Goal: Task Accomplishment & Management: Manage account settings

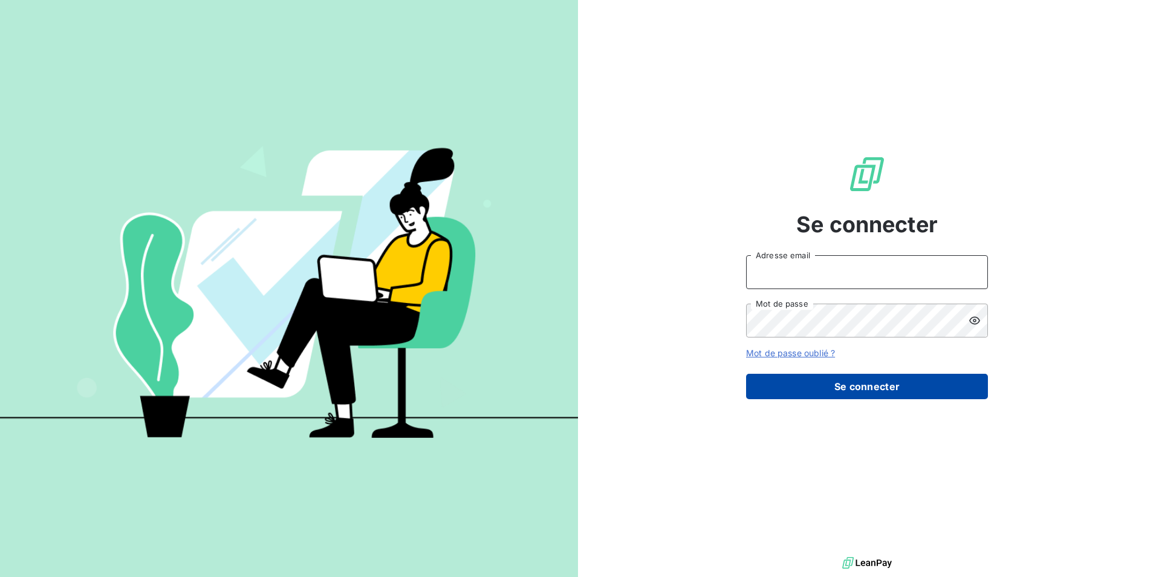
type input "[EMAIL_ADDRESS][DOMAIN_NAME]"
click at [846, 381] on button "Se connecter" at bounding box center [867, 386] width 242 height 25
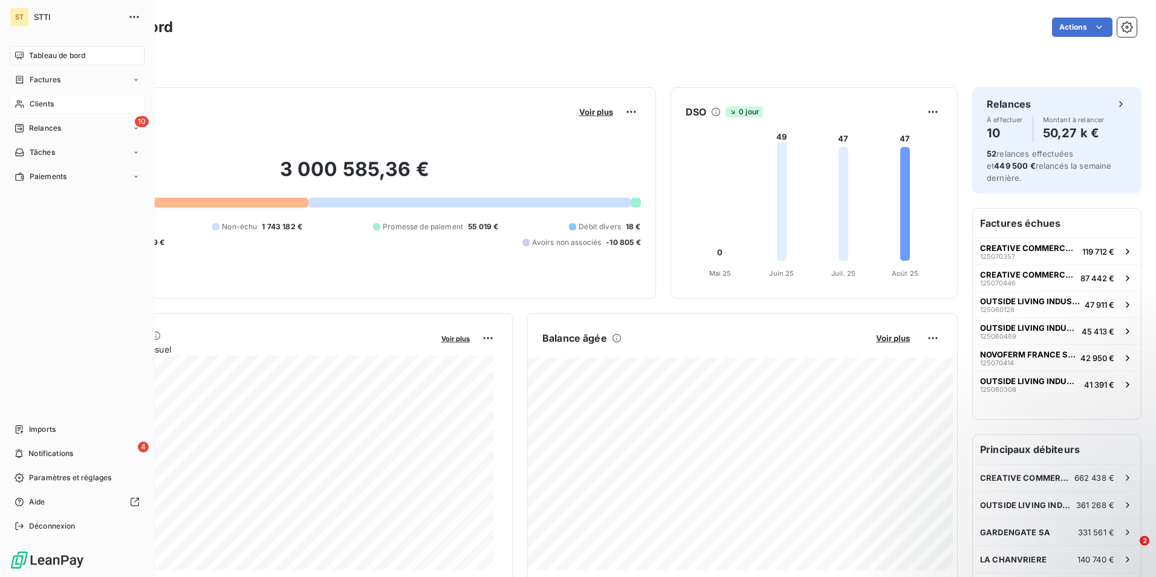
click at [27, 100] on div "Clients" at bounding box center [77, 103] width 135 height 19
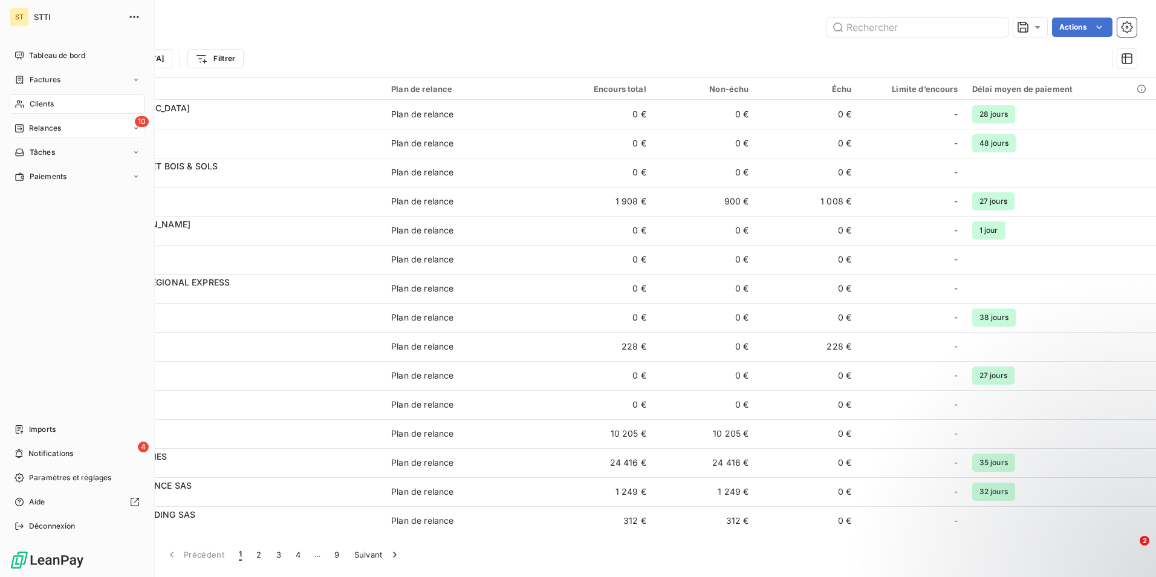
click at [49, 126] on span "Relances" at bounding box center [45, 128] width 32 height 11
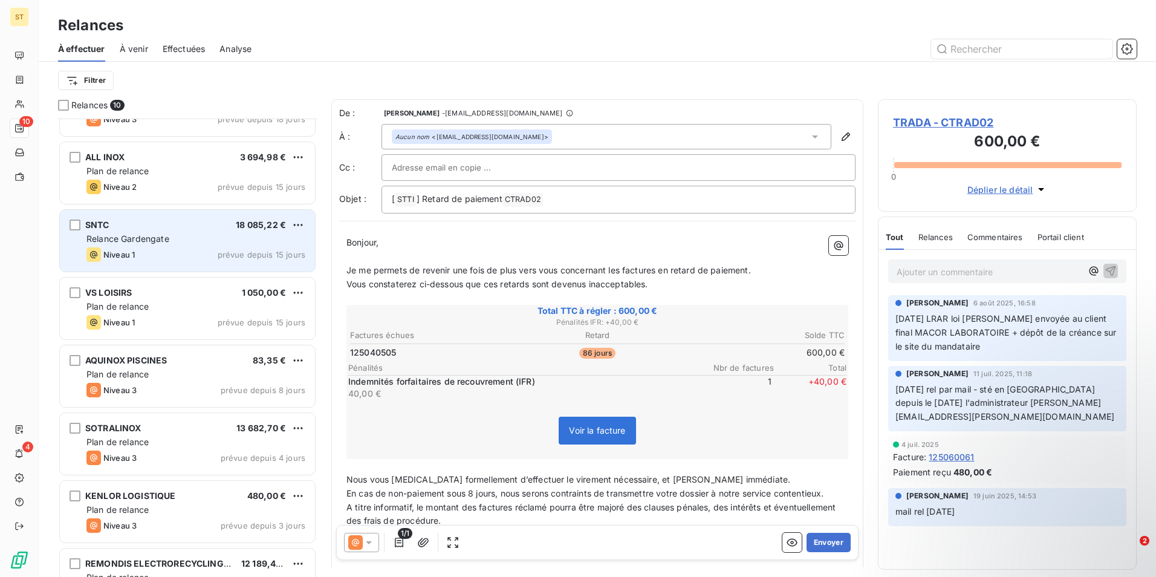
scroll to position [122, 0]
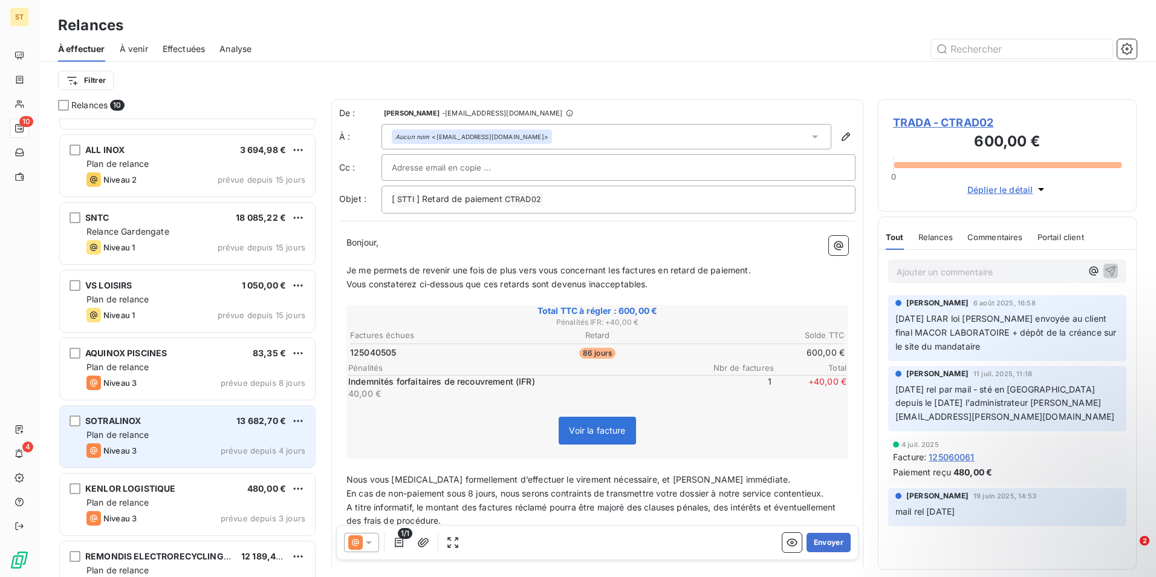
click at [181, 435] on div "Plan de relance" at bounding box center [195, 435] width 219 height 12
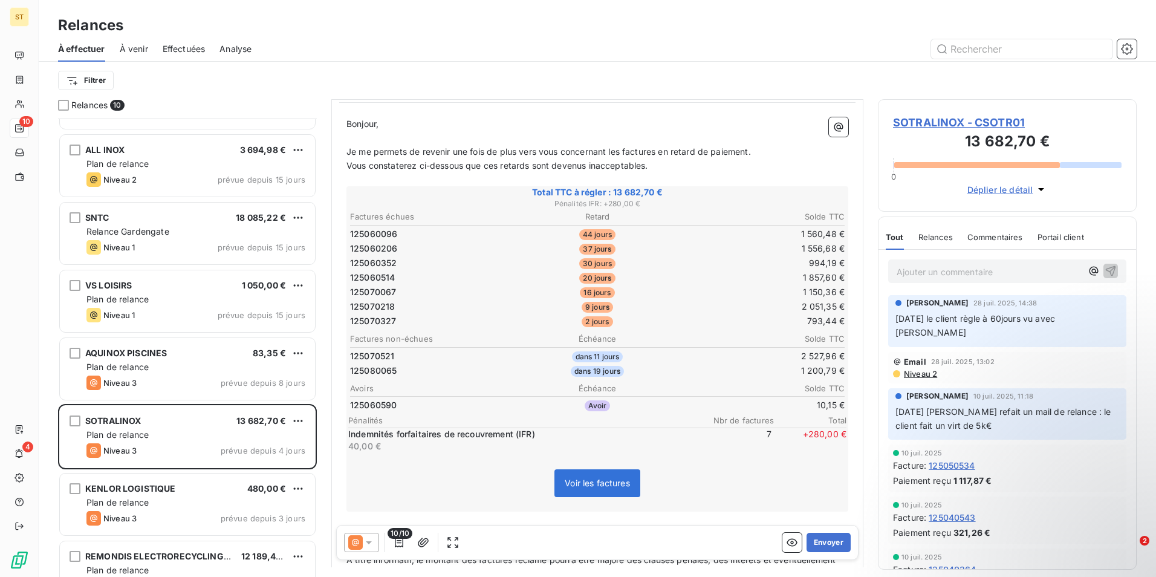
scroll to position [122, 0]
click at [1041, 50] on input "text" at bounding box center [1021, 48] width 181 height 19
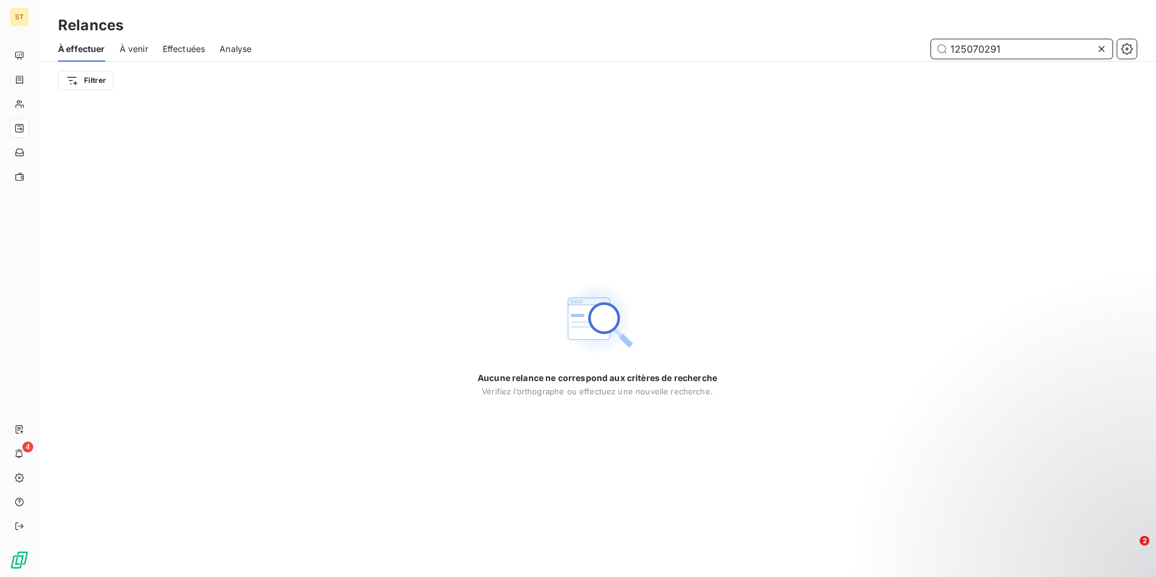
type input "125070291"
drag, startPoint x: 1013, startPoint y: 48, endPoint x: 935, endPoint y: 56, distance: 79.0
click at [935, 56] on input "125070291" at bounding box center [1021, 48] width 181 height 19
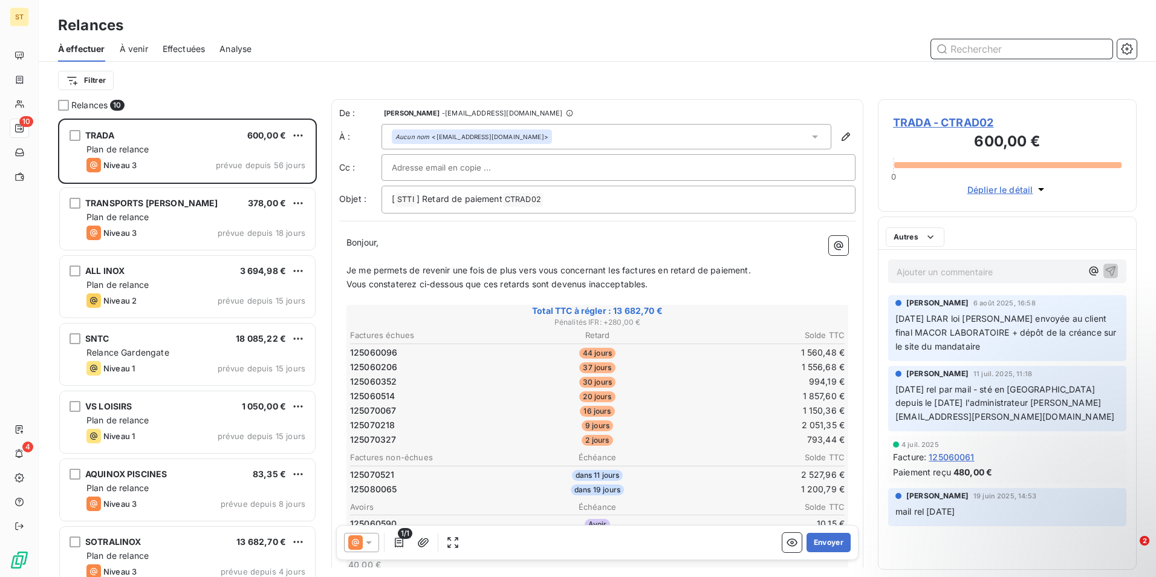
scroll to position [449, 250]
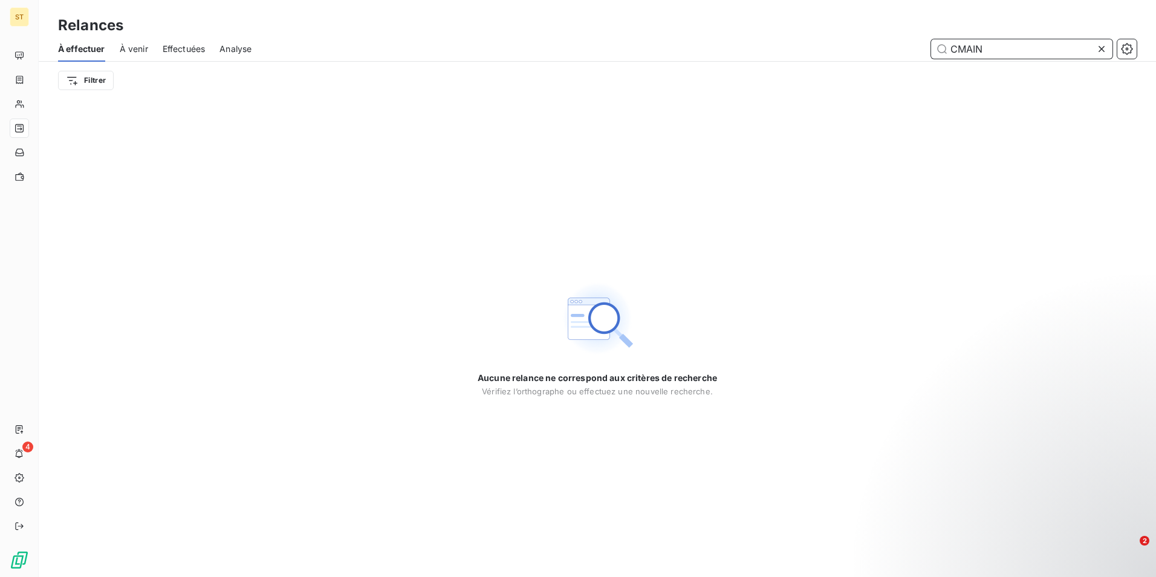
type input "CMAIN"
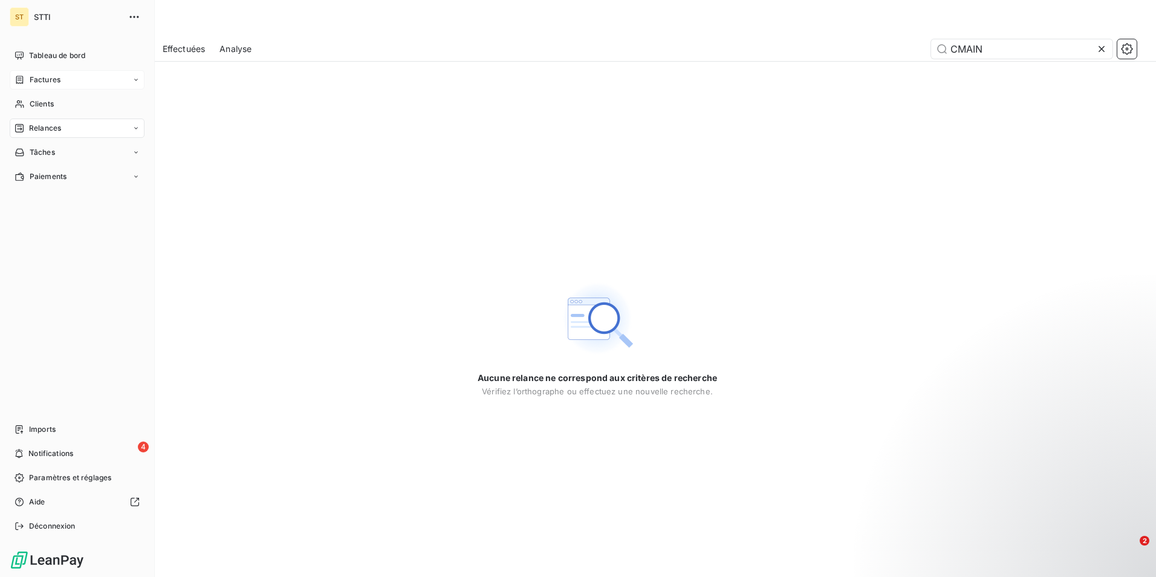
click at [34, 77] on span "Factures" at bounding box center [45, 79] width 31 height 11
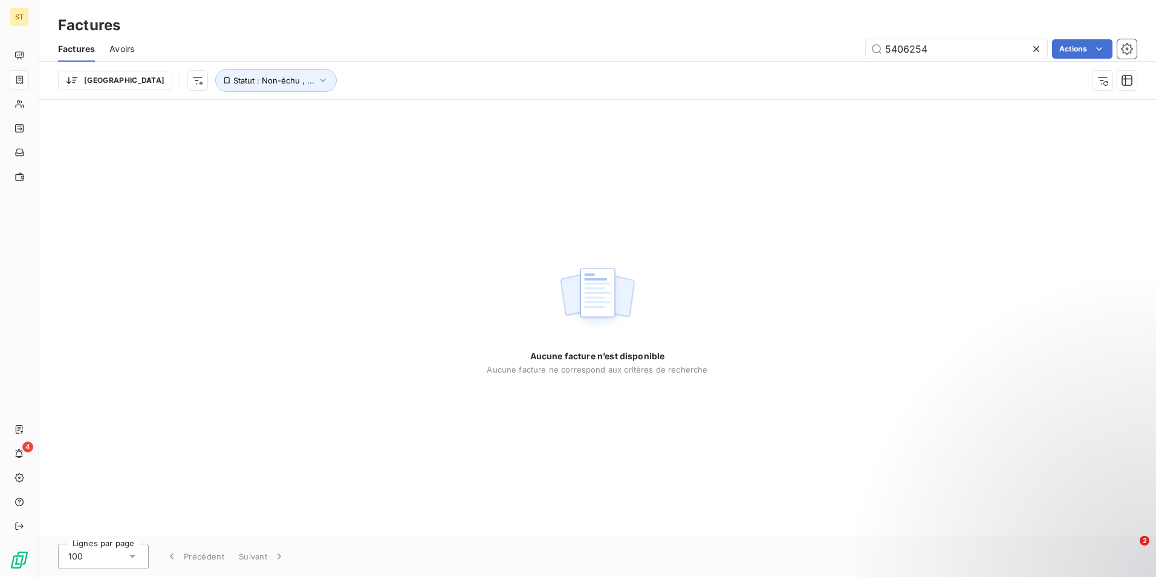
drag, startPoint x: 948, startPoint y: 49, endPoint x: 843, endPoint y: 59, distance: 105.6
click at [843, 59] on div "Factures Avoirs 5406254 Actions" at bounding box center [597, 48] width 1117 height 25
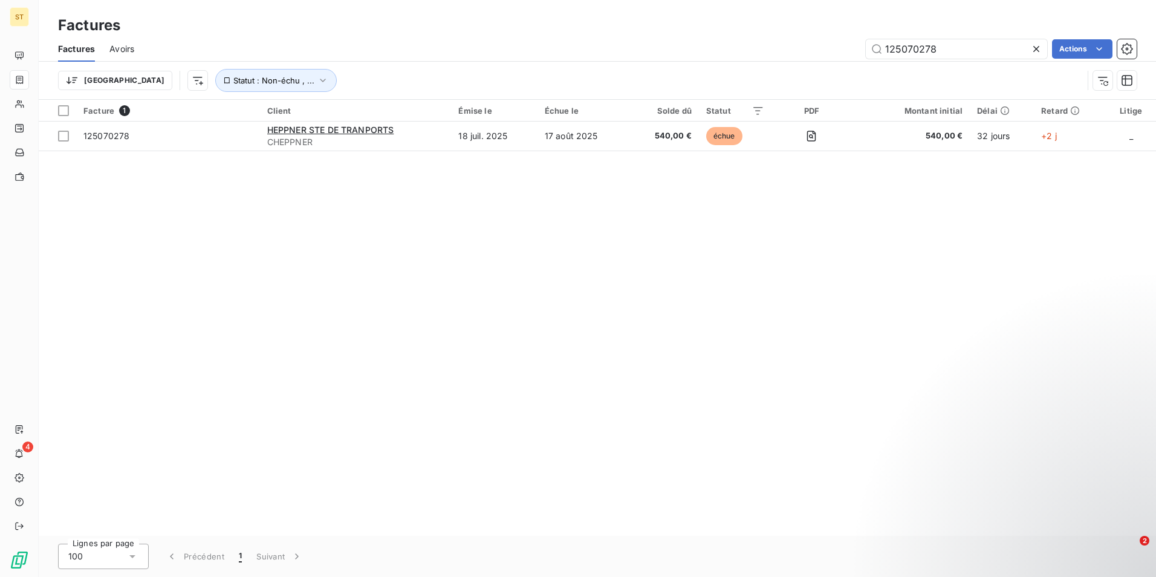
type input "125070278"
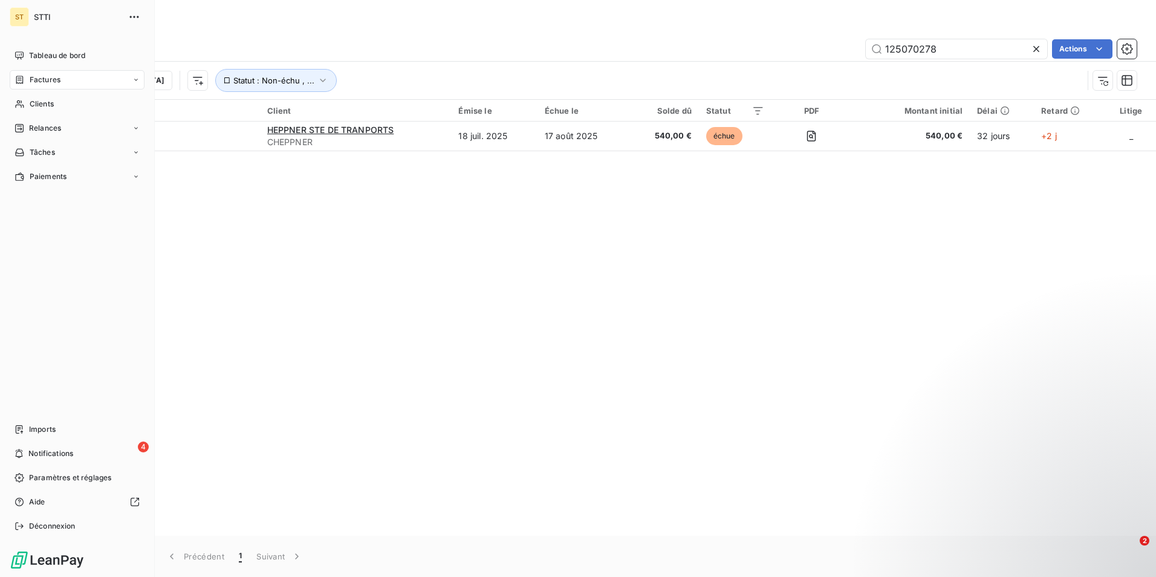
click at [41, 76] on span "Factures" at bounding box center [45, 79] width 31 height 11
click at [42, 51] on span "Tableau de bord" at bounding box center [57, 55] width 56 height 11
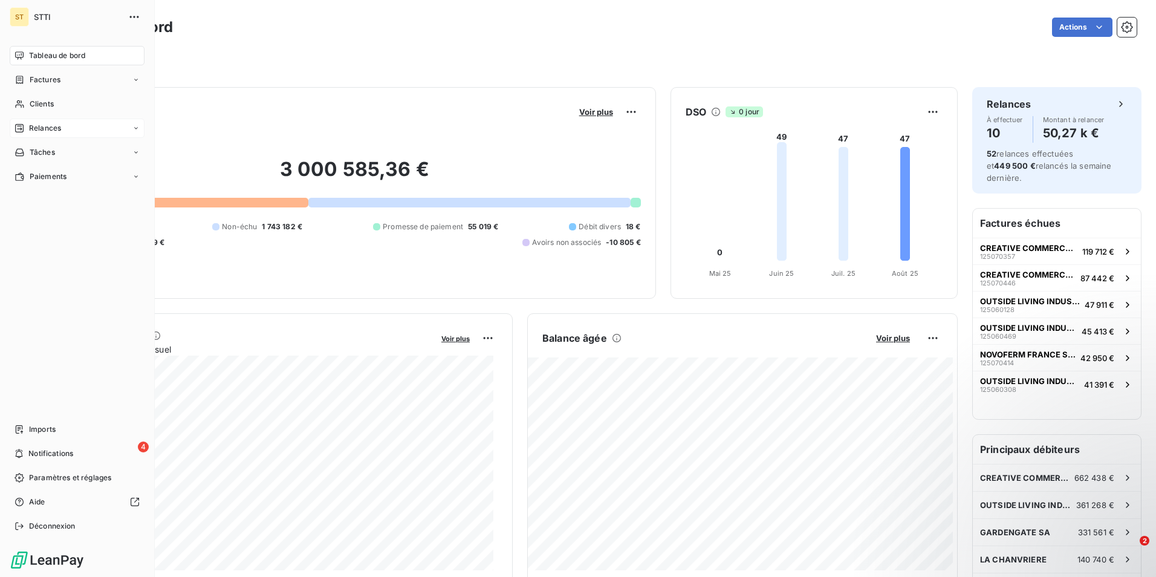
click at [53, 126] on span "Relances" at bounding box center [45, 128] width 32 height 11
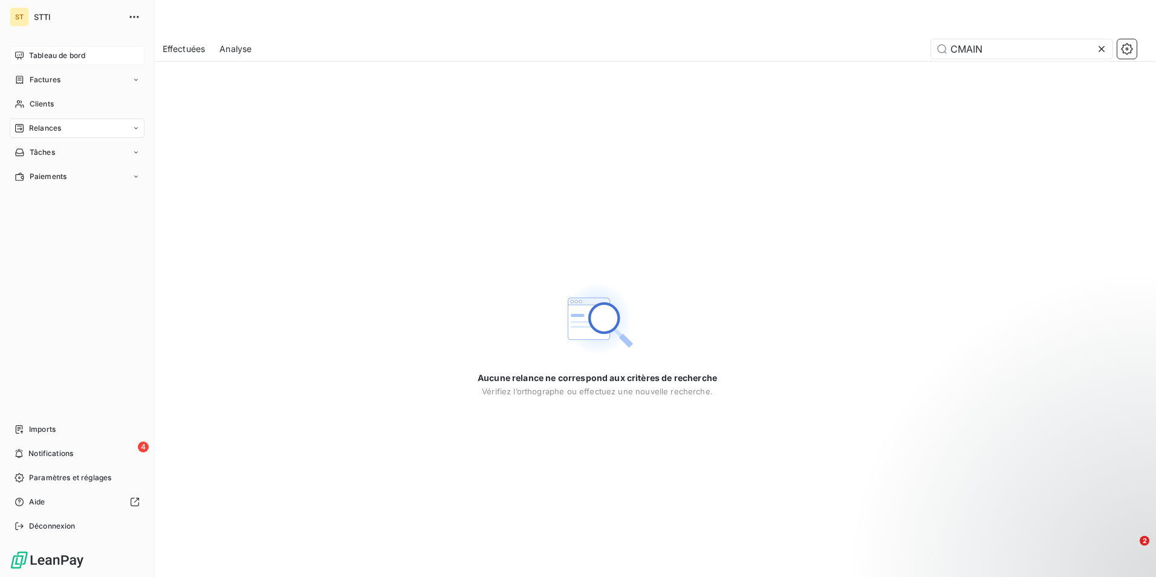
click at [61, 53] on span "Tableau de bord" at bounding box center [57, 55] width 56 height 11
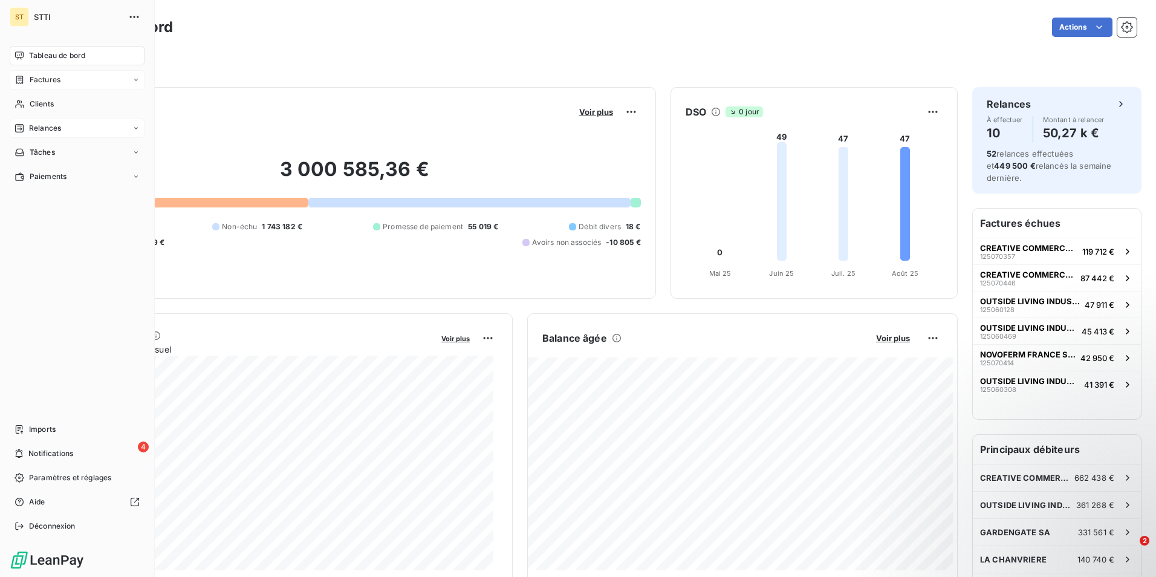
click at [46, 83] on span "Factures" at bounding box center [45, 79] width 31 height 11
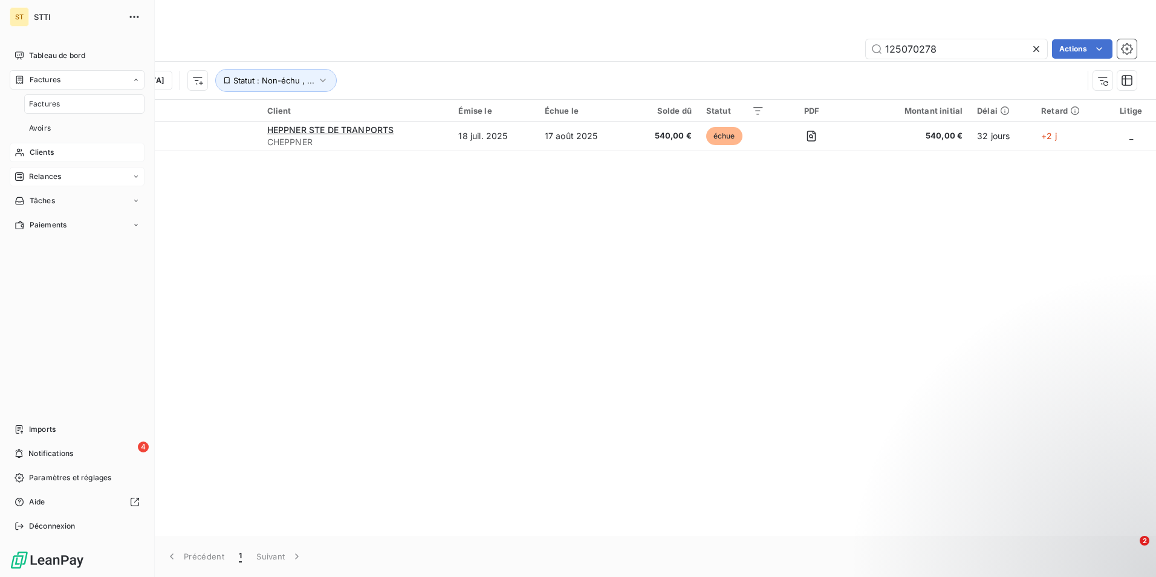
click at [44, 150] on span "Clients" at bounding box center [42, 152] width 24 height 11
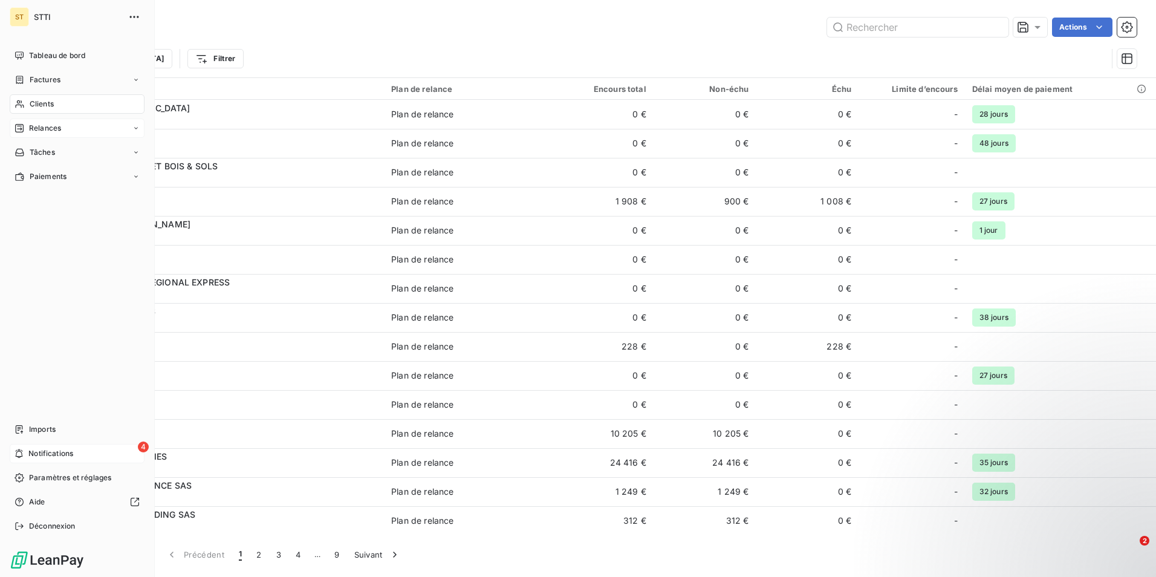
click at [59, 455] on span "Notifications" at bounding box center [50, 453] width 45 height 11
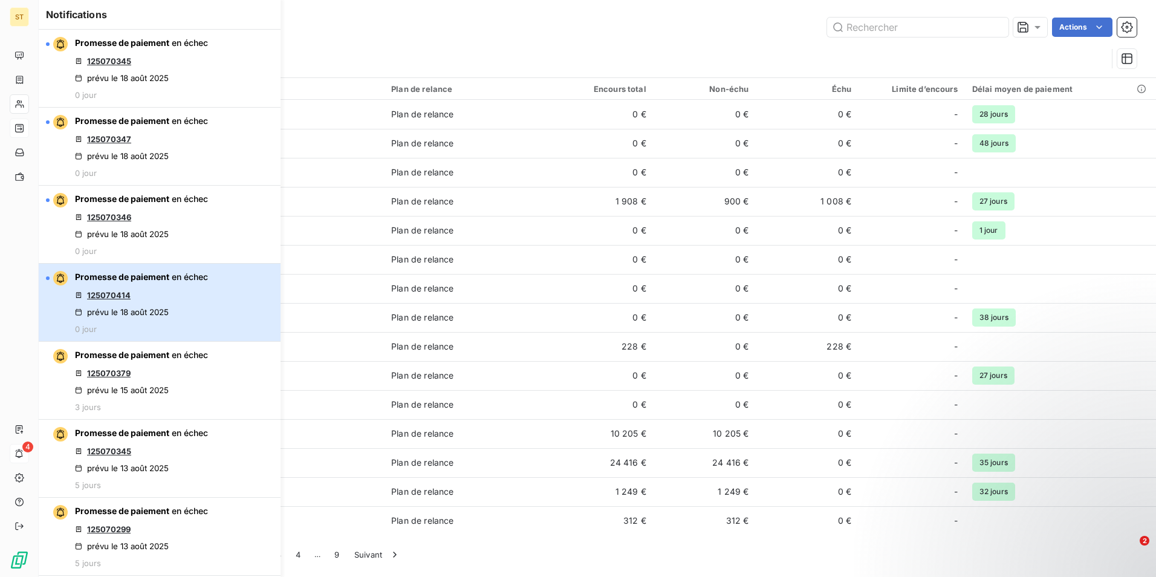
click at [212, 298] on button "Promesse de paiement en échec 125070414 prévu le 18 août 2025 0 jour" at bounding box center [160, 303] width 242 height 78
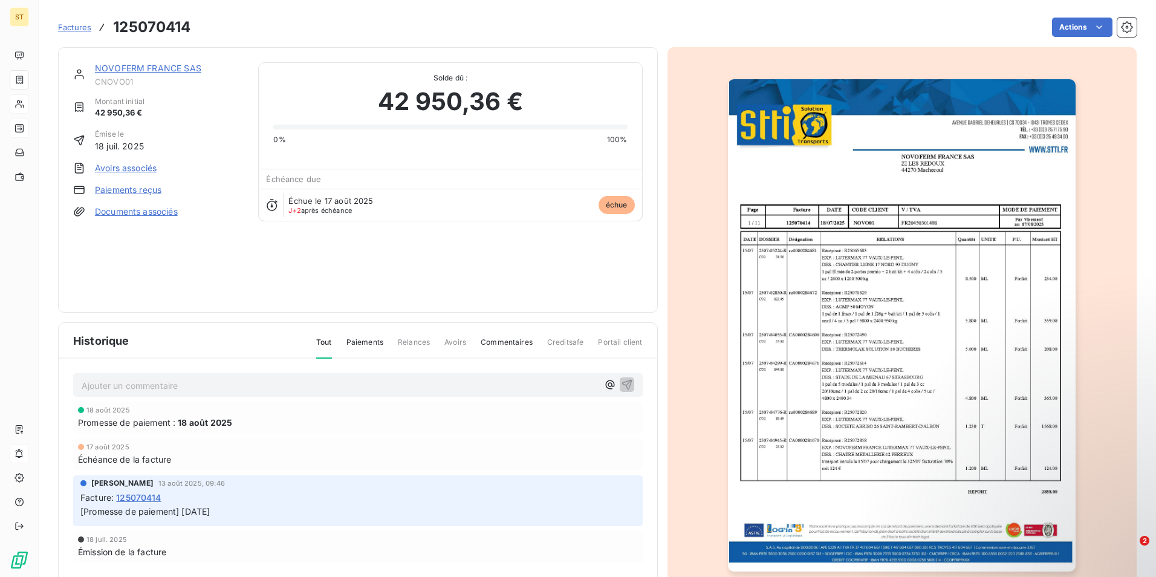
click at [411, 14] on div "Factures 125070414 Actions" at bounding box center [597, 20] width 1078 height 40
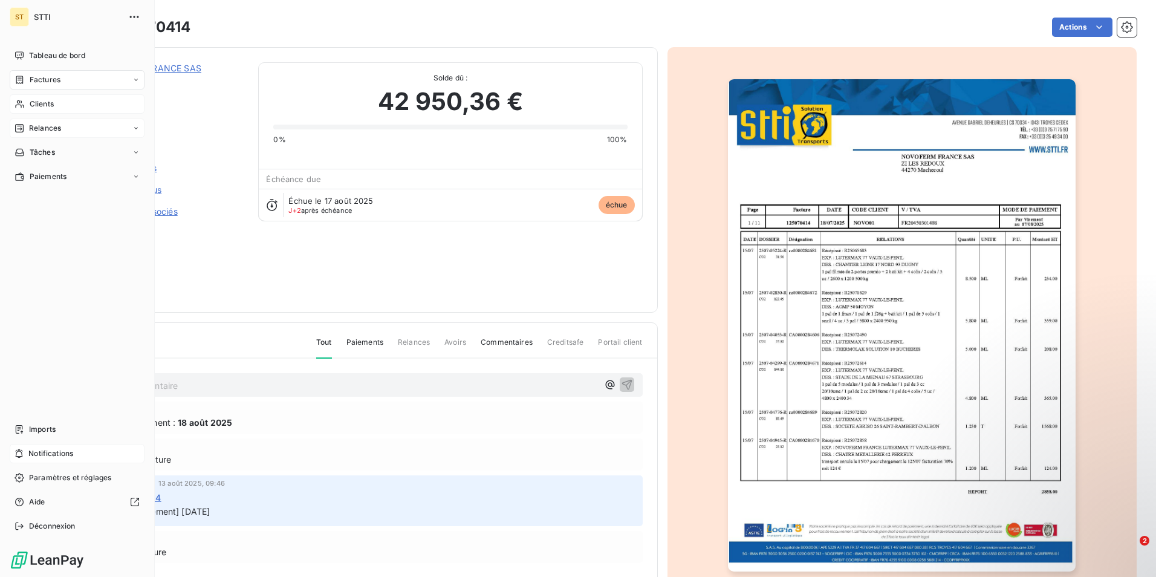
click at [32, 130] on span "Relances" at bounding box center [45, 128] width 32 height 11
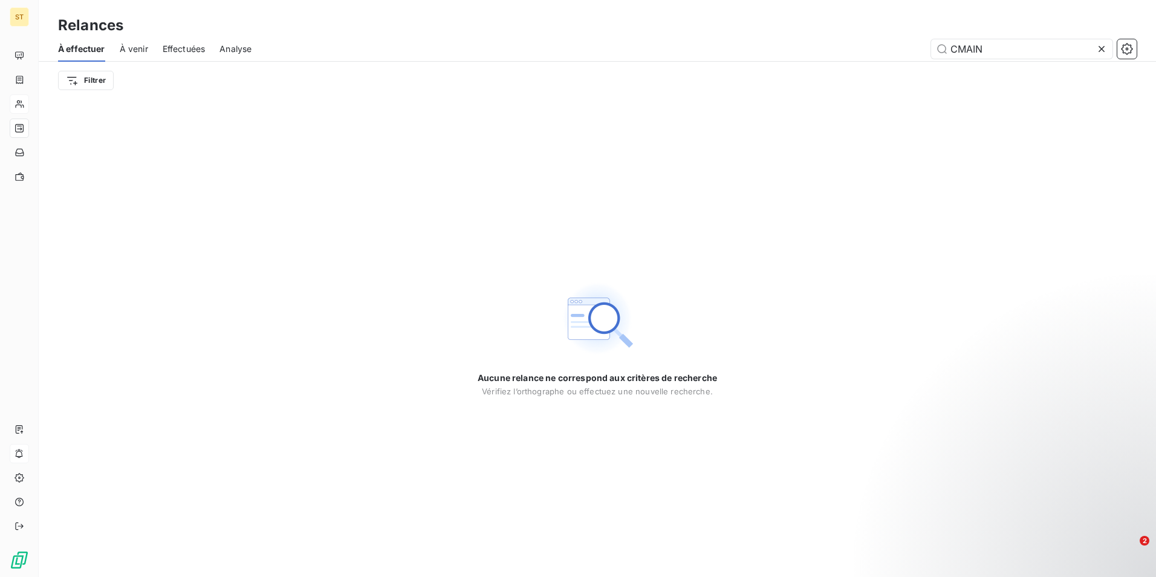
click at [126, 48] on span "À venir" at bounding box center [134, 49] width 28 height 12
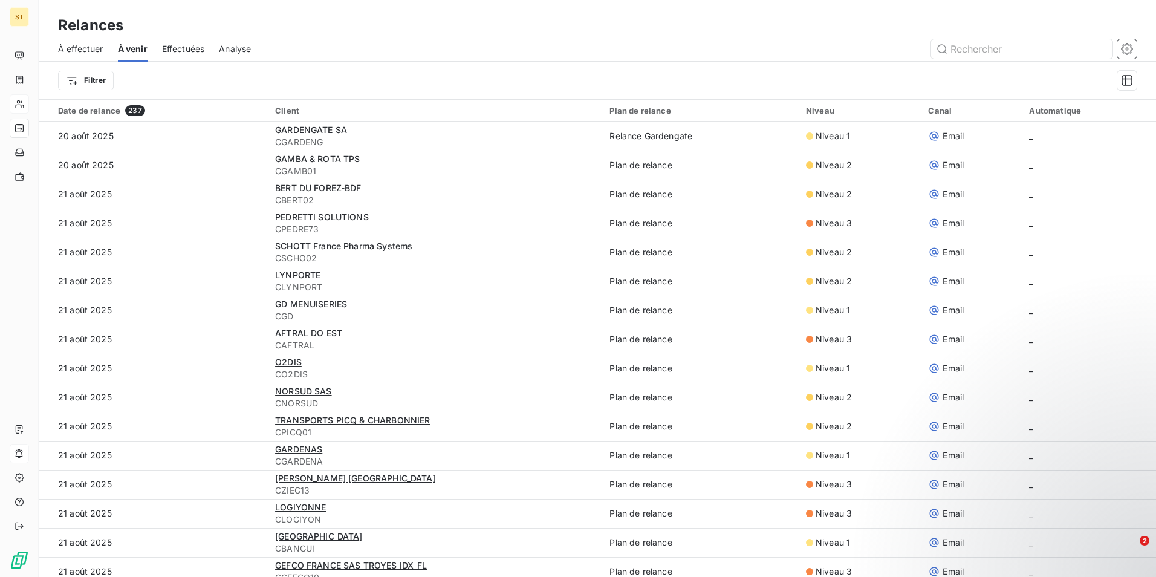
click at [180, 53] on span "Effectuées" at bounding box center [183, 49] width 43 height 12
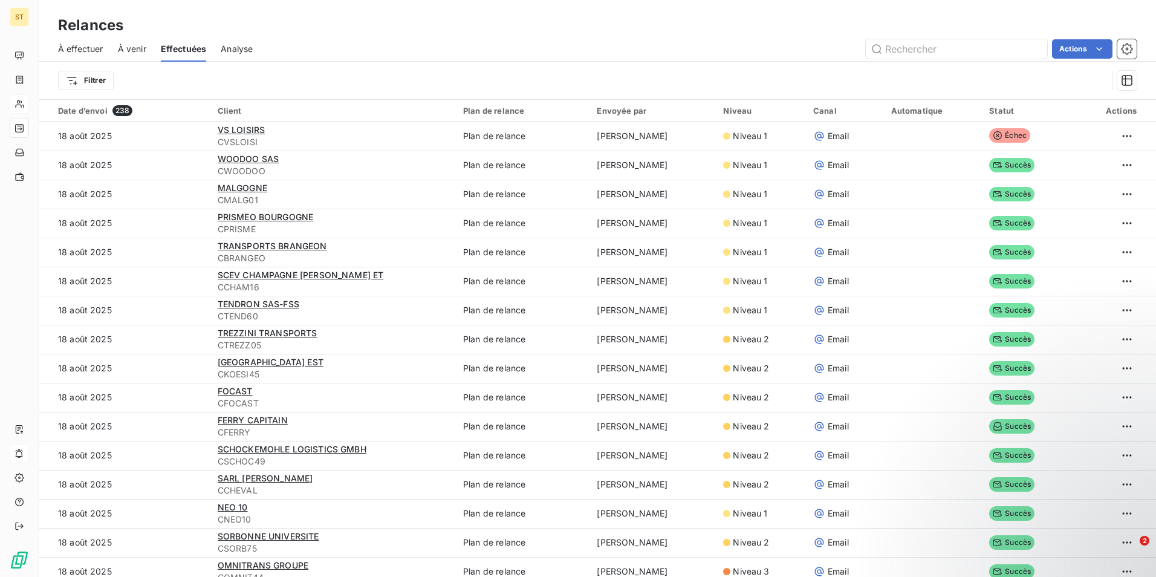
click at [234, 45] on span "Analyse" at bounding box center [237, 49] width 32 height 12
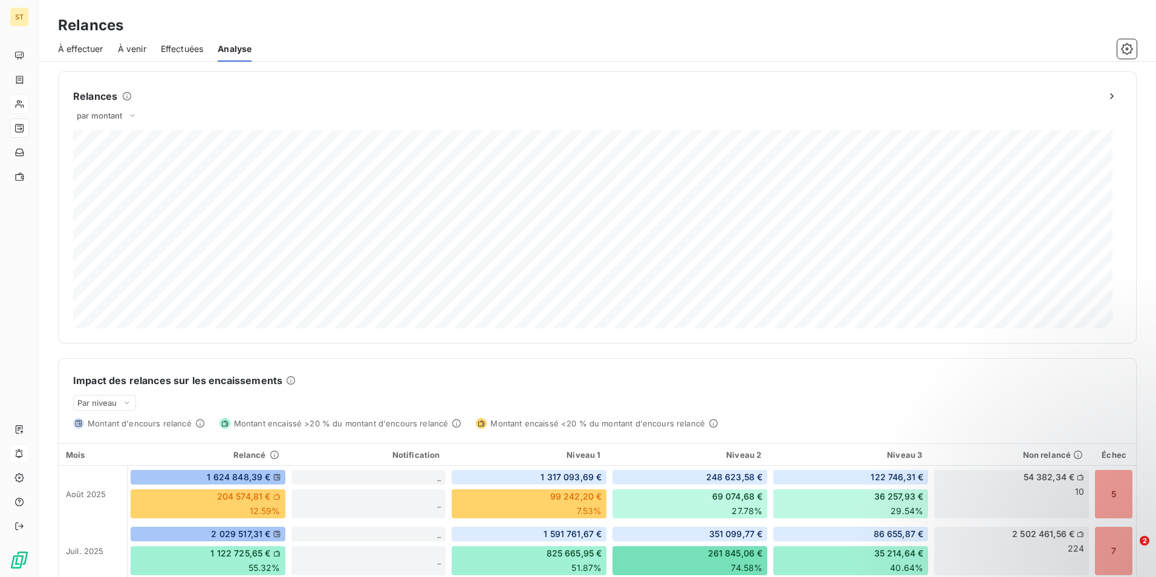
click at [183, 50] on span "Effectuées" at bounding box center [182, 49] width 43 height 12
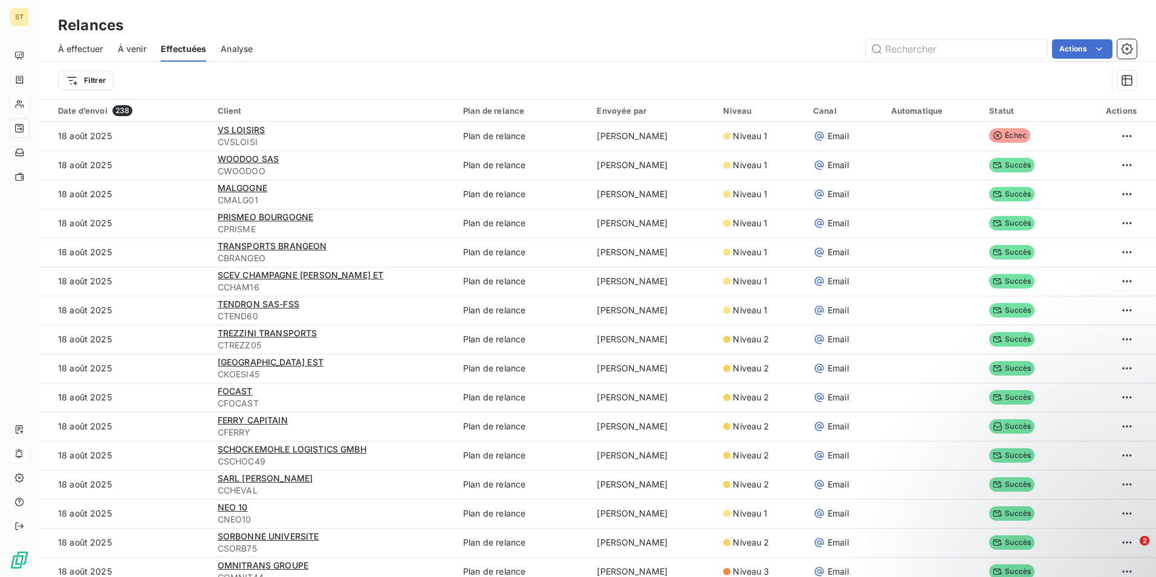
click at [138, 50] on span "À venir" at bounding box center [132, 49] width 28 height 12
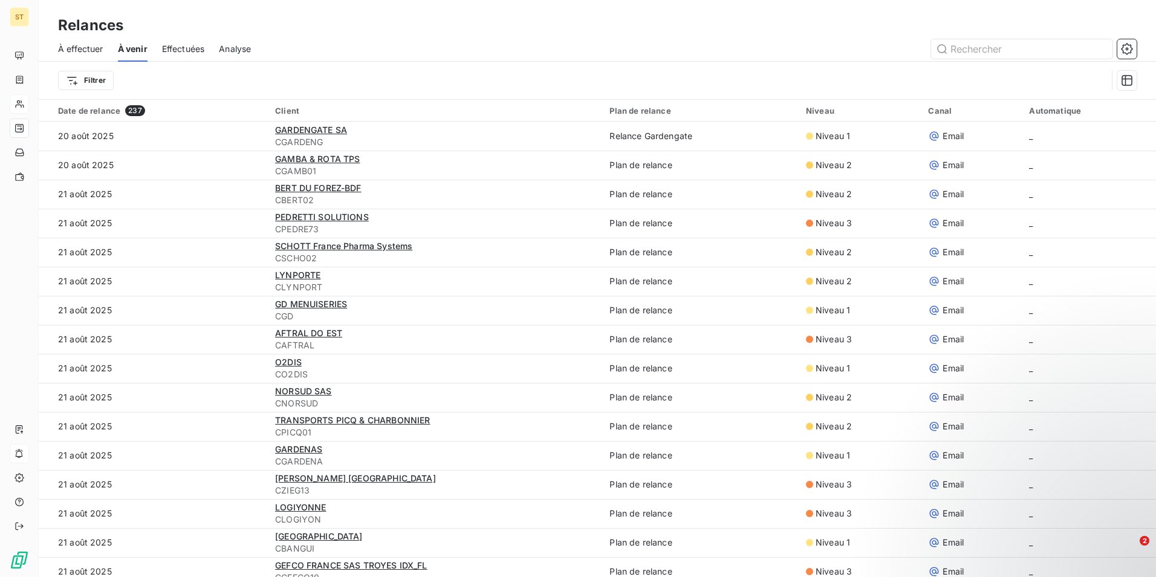
click at [74, 51] on span "À effectuer" at bounding box center [80, 49] width 45 height 12
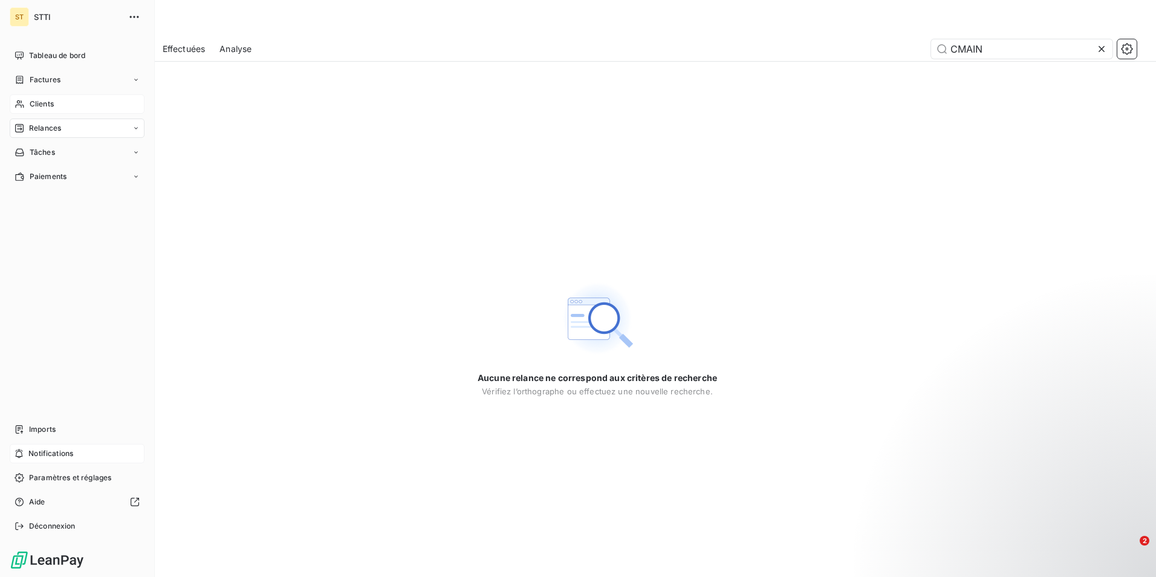
click at [49, 132] on span "Relances" at bounding box center [45, 128] width 32 height 11
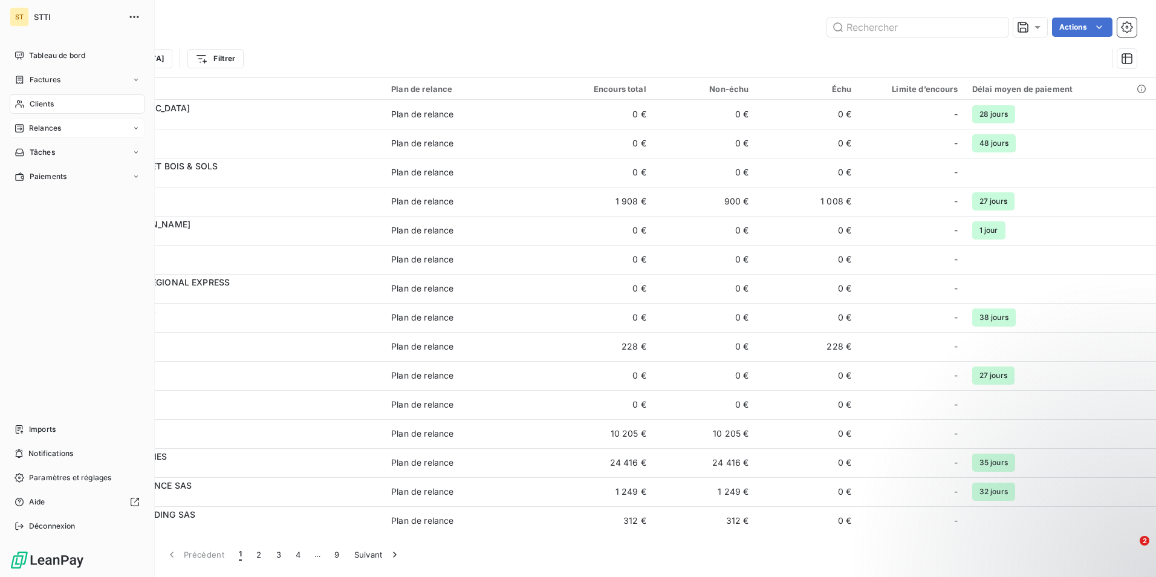
click at [44, 127] on span "Relances" at bounding box center [45, 128] width 32 height 11
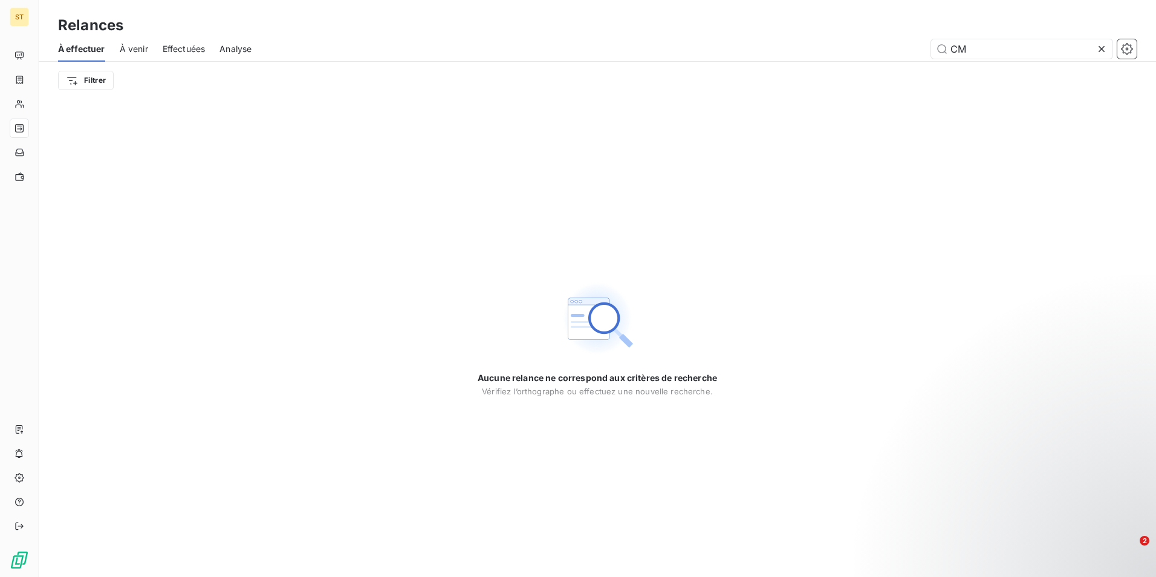
type input "C"
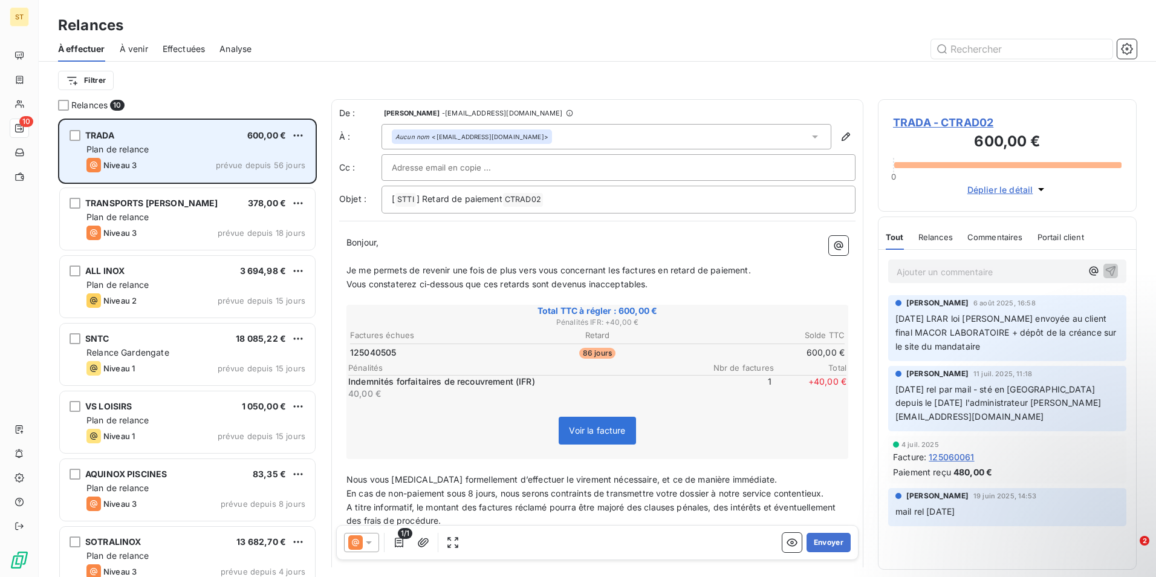
click at [155, 153] on div "Plan de relance" at bounding box center [195, 149] width 219 height 12
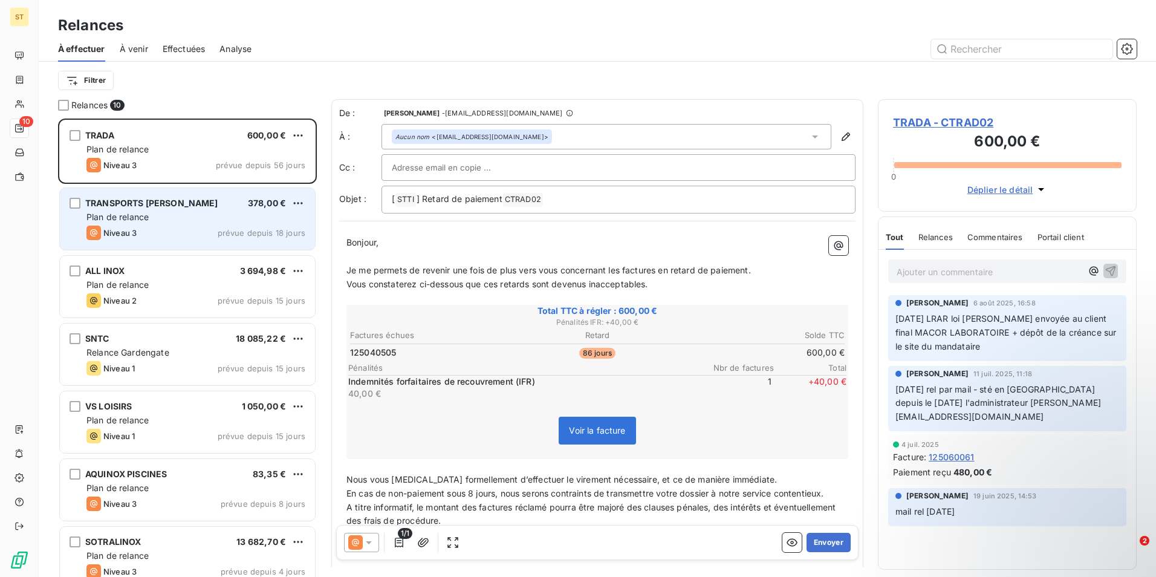
click at [184, 215] on div "Plan de relance" at bounding box center [195, 217] width 219 height 12
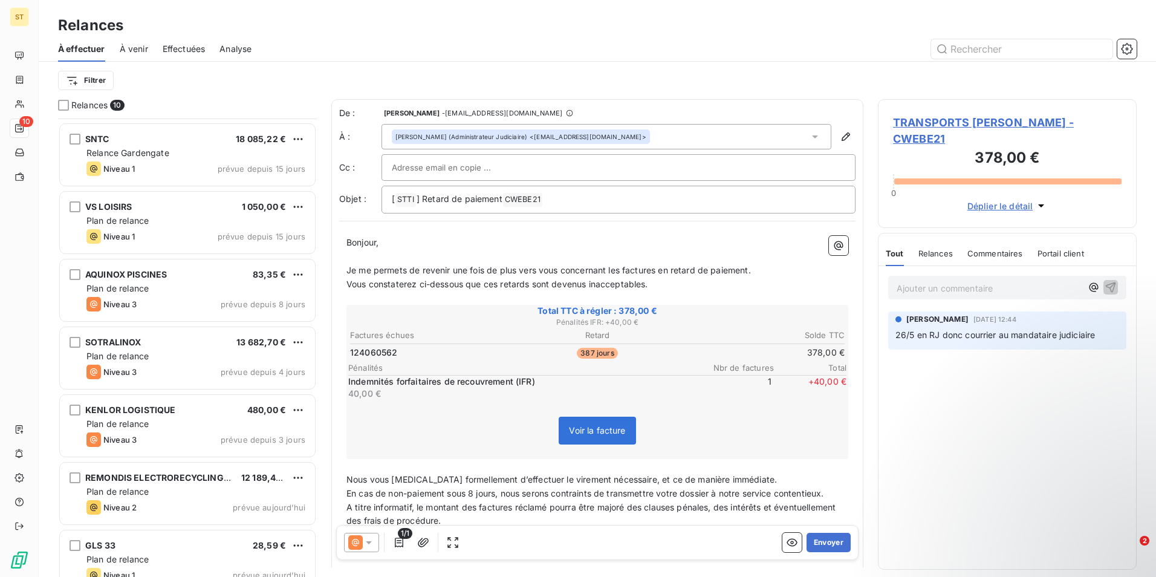
scroll to position [219, 0]
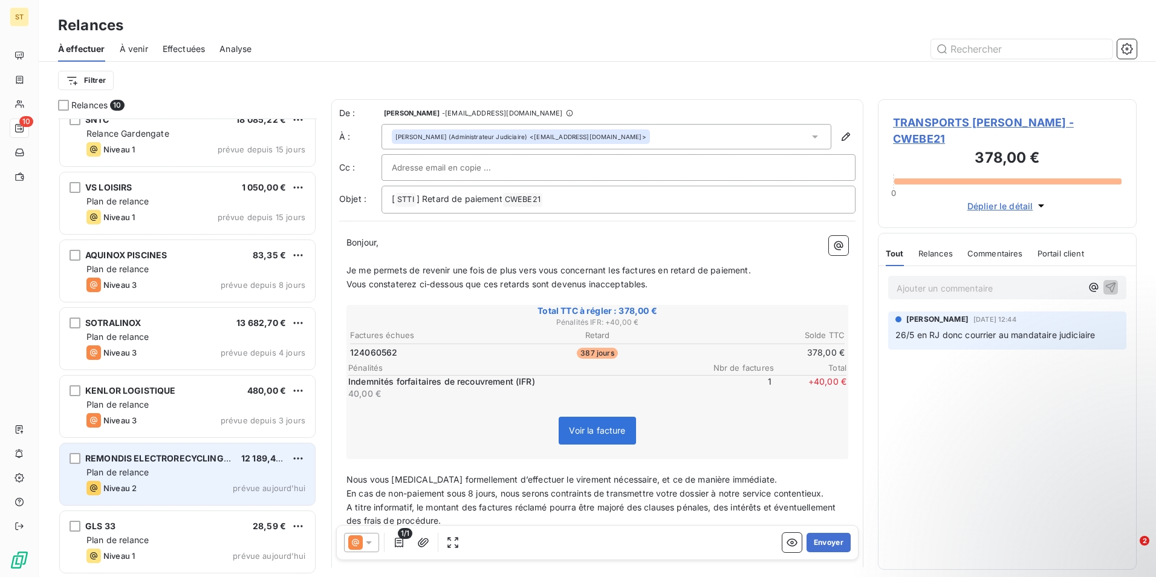
click at [146, 482] on div "Niveau 2 prévue aujourd’hui" at bounding box center [195, 488] width 219 height 15
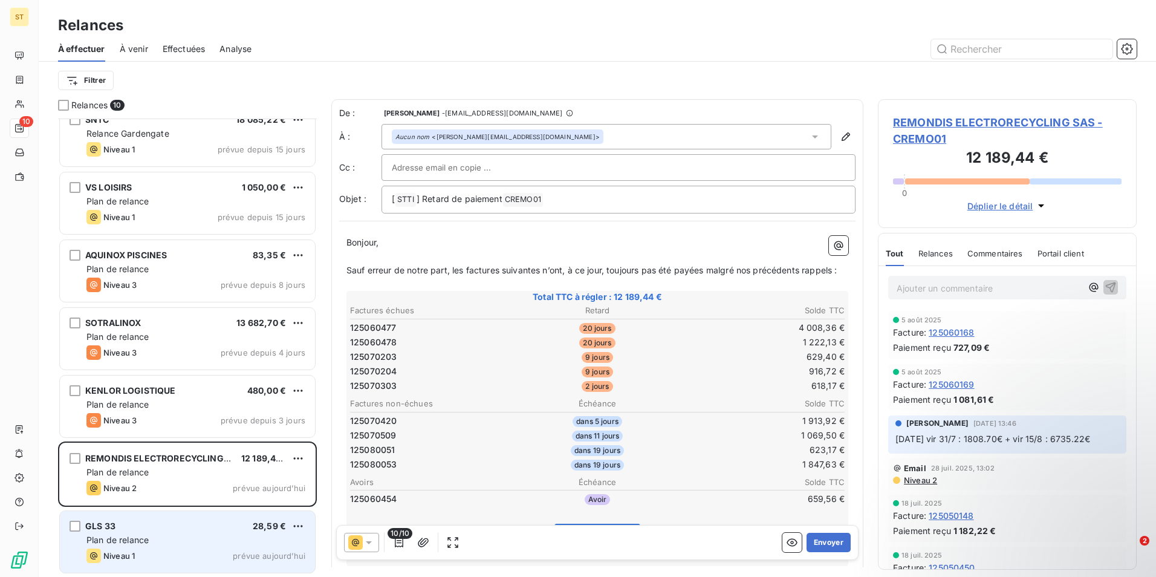
click at [186, 532] on div "GLS 33 28,59 € Plan de relance Niveau 1 prévue aujourd’hui" at bounding box center [187, 542] width 255 height 62
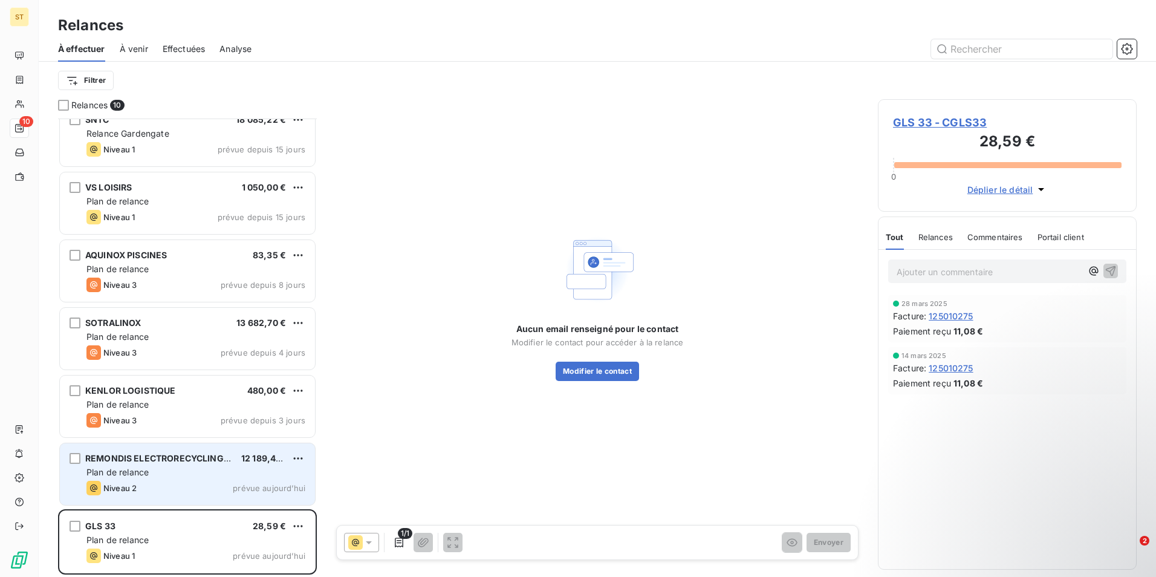
click at [173, 472] on div "Plan de relance" at bounding box center [195, 472] width 219 height 12
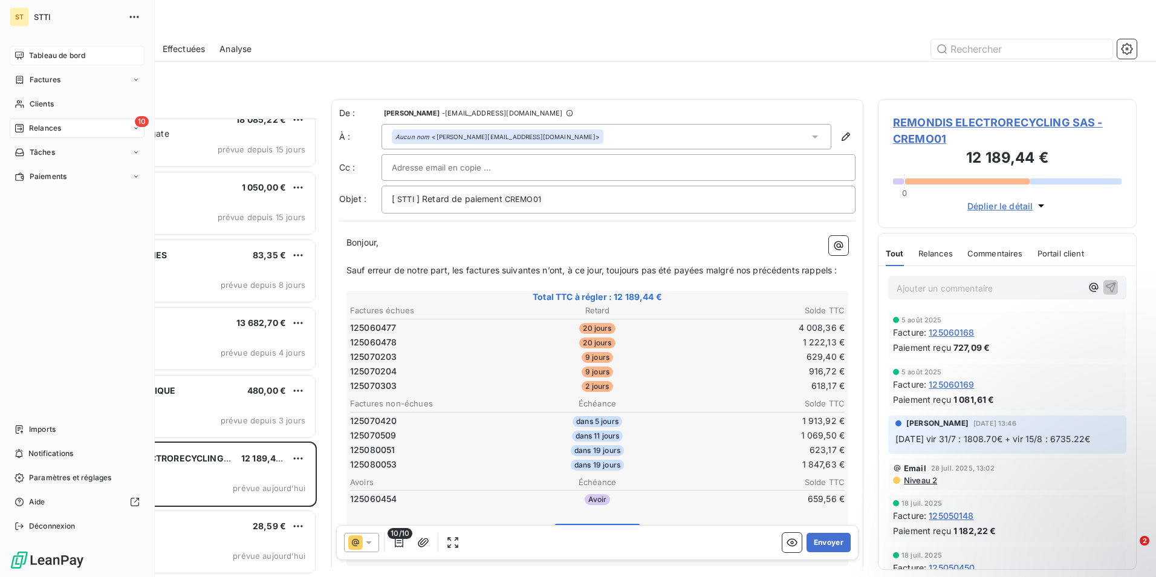
click at [53, 56] on span "Tableau de bord" at bounding box center [57, 55] width 56 height 11
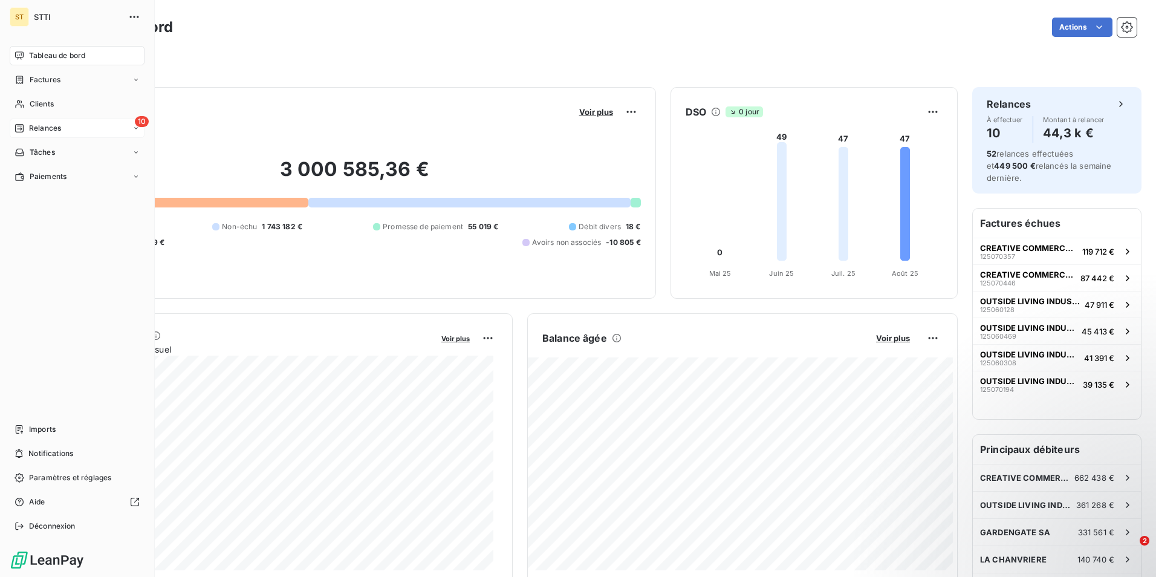
click at [40, 53] on span "Tableau de bord" at bounding box center [57, 55] width 56 height 11
click at [50, 132] on span "Relances" at bounding box center [45, 128] width 32 height 11
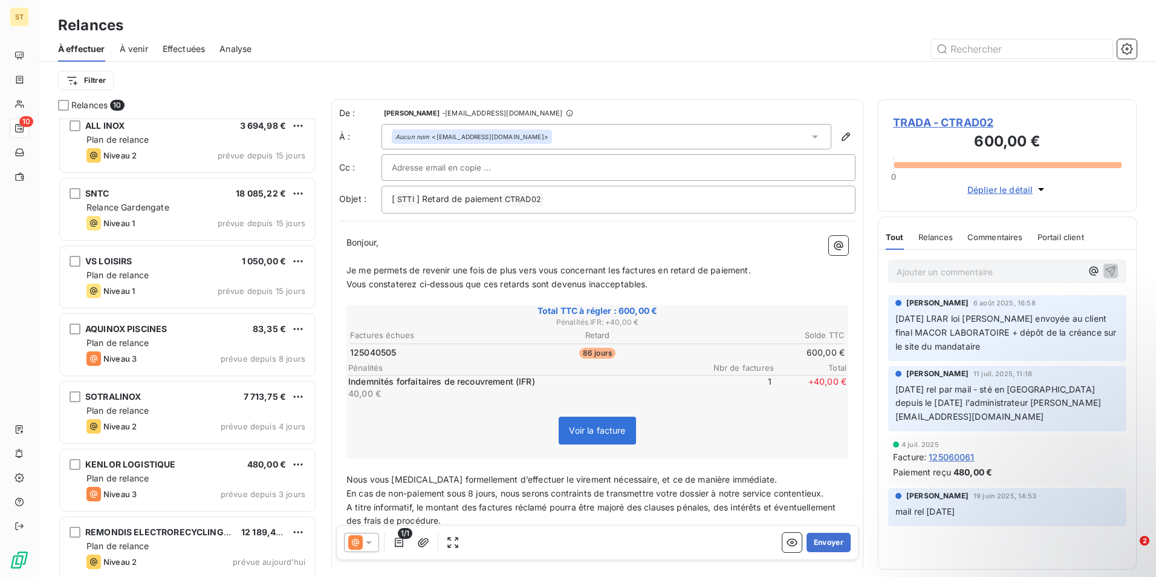
scroll to position [219, 0]
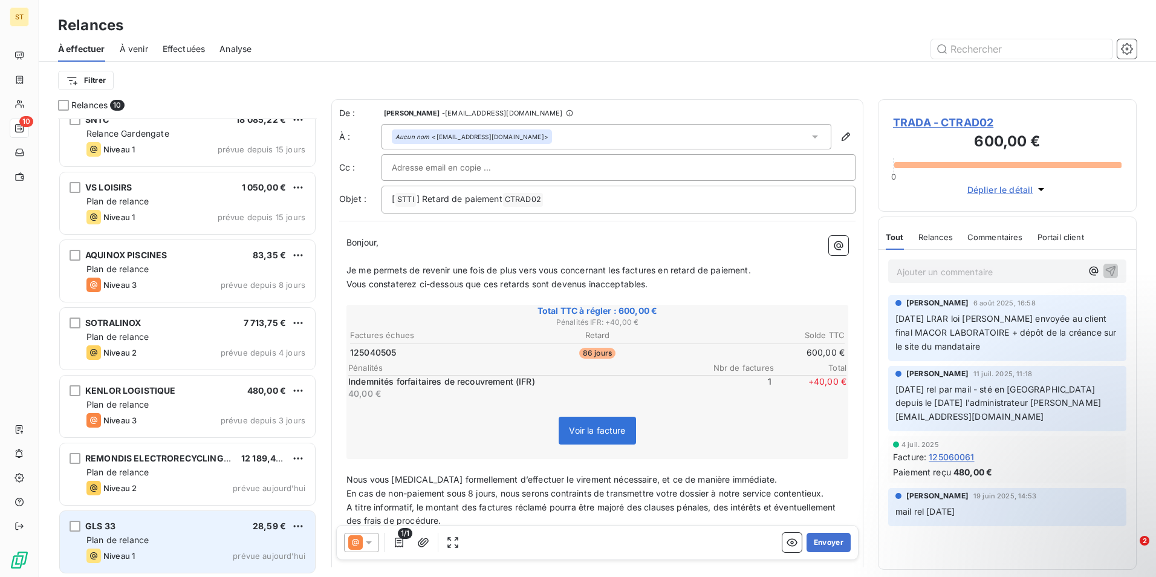
click at [146, 522] on div "GLS 33 28,59 €" at bounding box center [195, 525] width 219 height 11
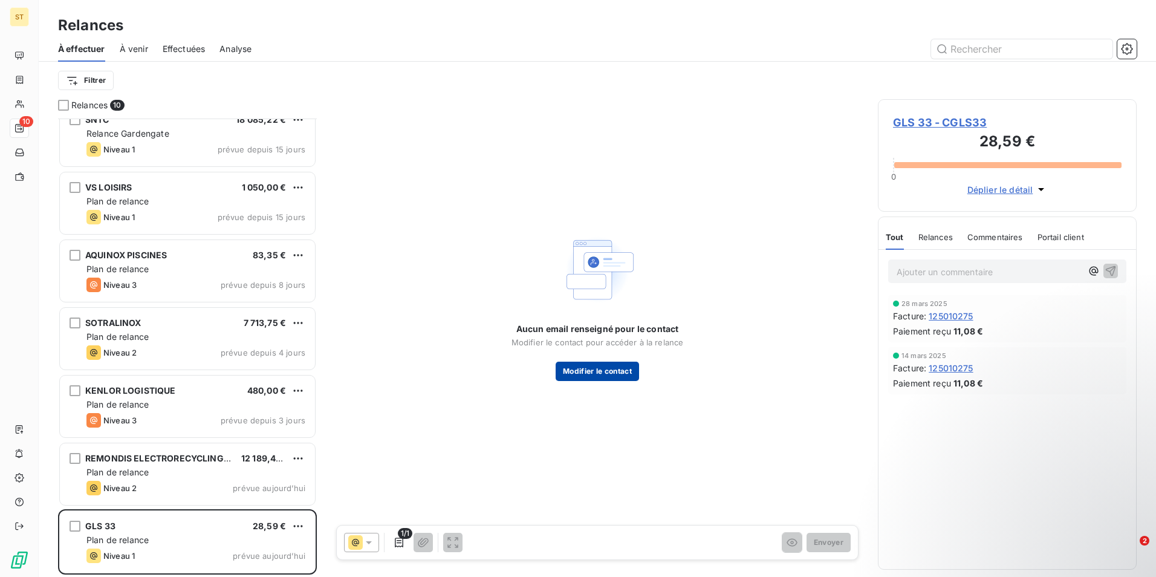
click at [605, 372] on button "Modifier le contact" at bounding box center [597, 370] width 83 height 19
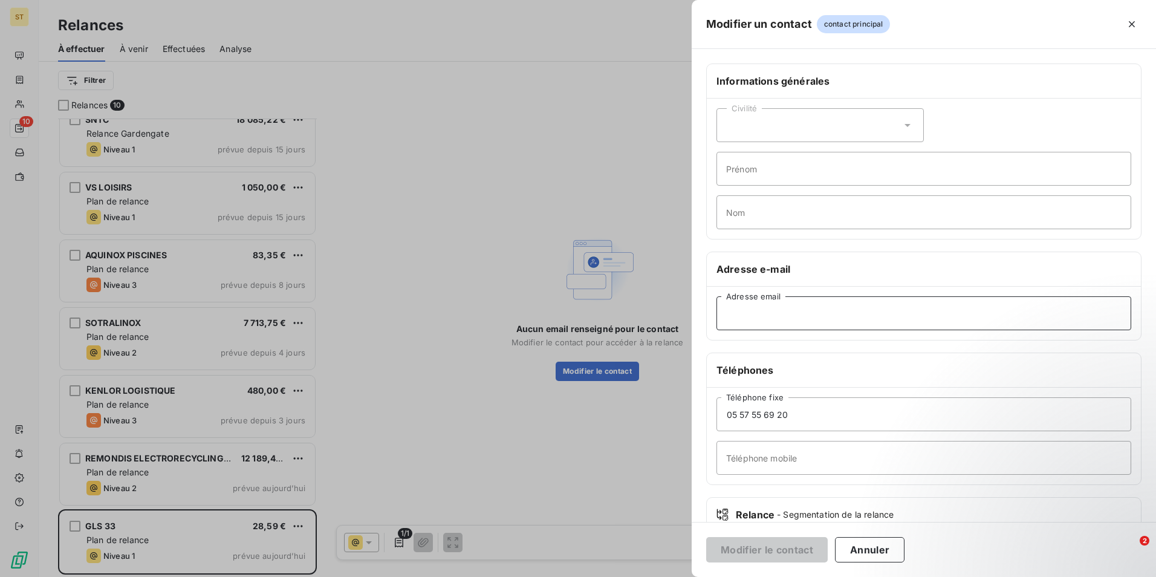
paste input "stephanie.besson@gls-france.com"
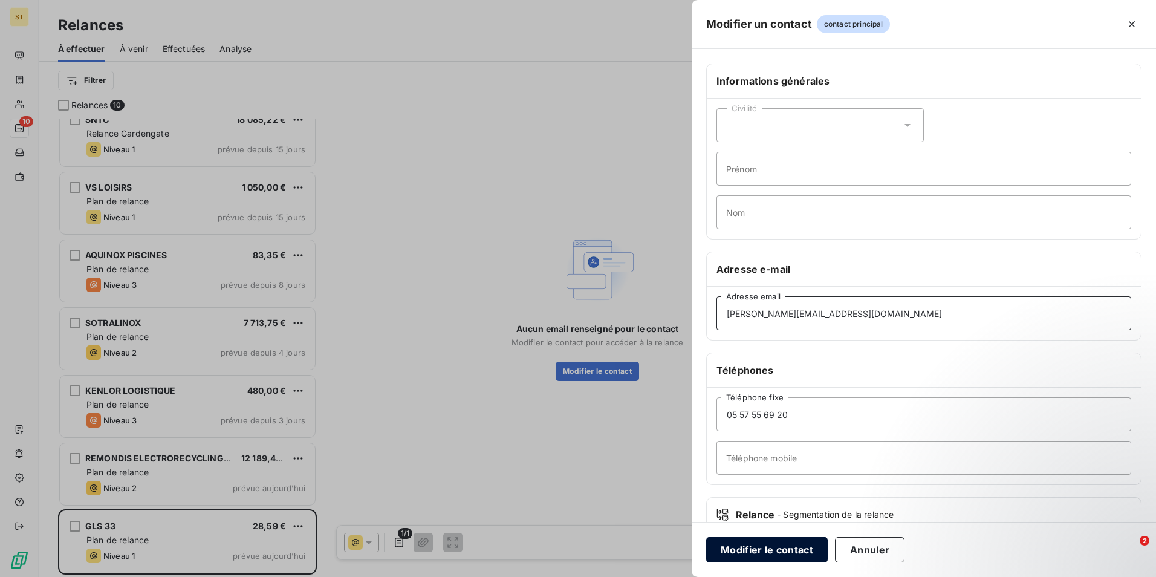
type input "stephanie.besson@gls-france.com"
click at [772, 545] on button "Modifier le contact" at bounding box center [767, 549] width 122 height 25
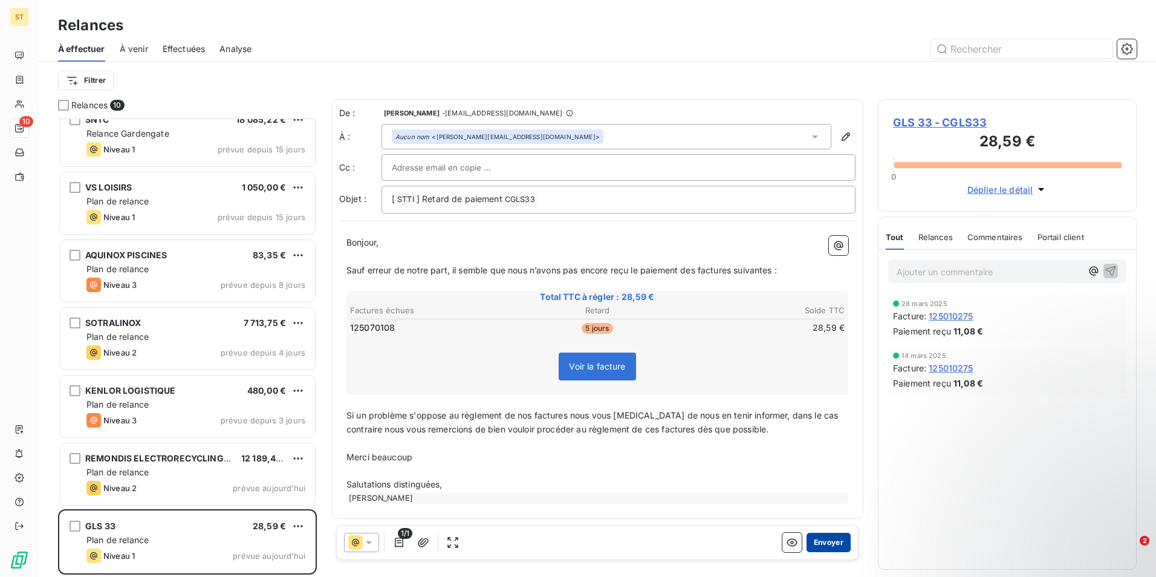
click at [815, 540] on button "Envoyer" at bounding box center [828, 542] width 44 height 19
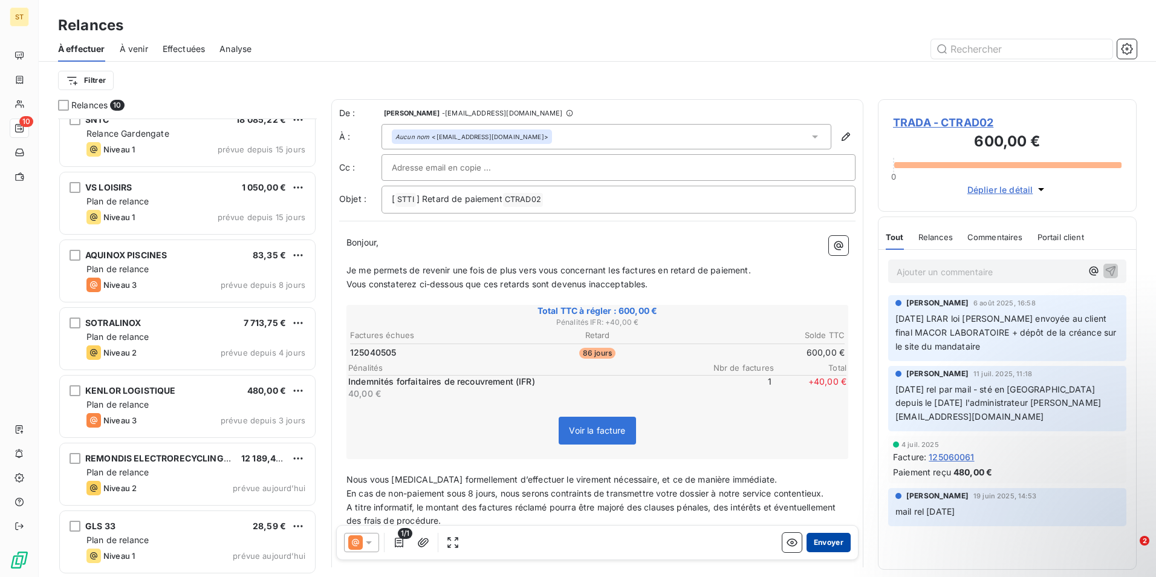
scroll to position [151, 0]
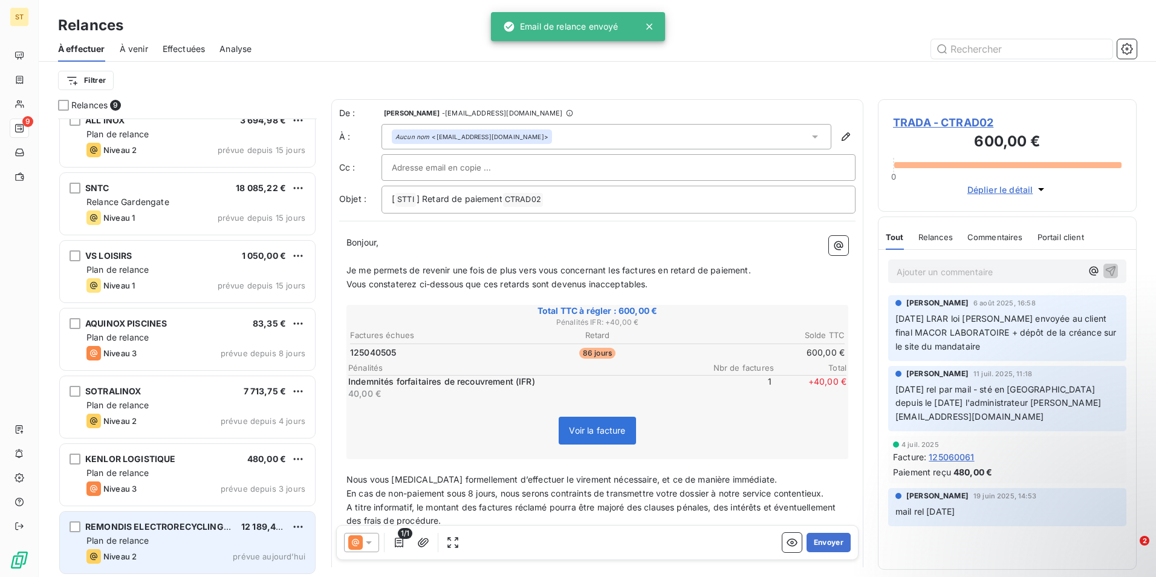
click at [167, 546] on div "REMONDIS ELECTRORECYCLING SAS 12 189,44 € Plan de relance Niveau 2 prévue aujou…" at bounding box center [187, 542] width 255 height 62
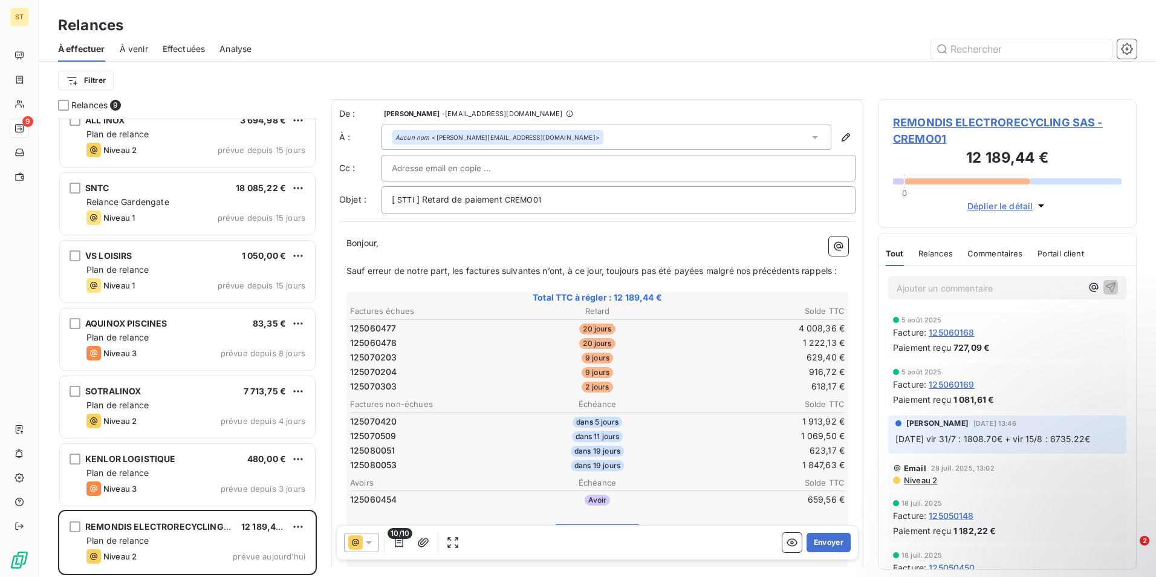
scroll to position [61, 0]
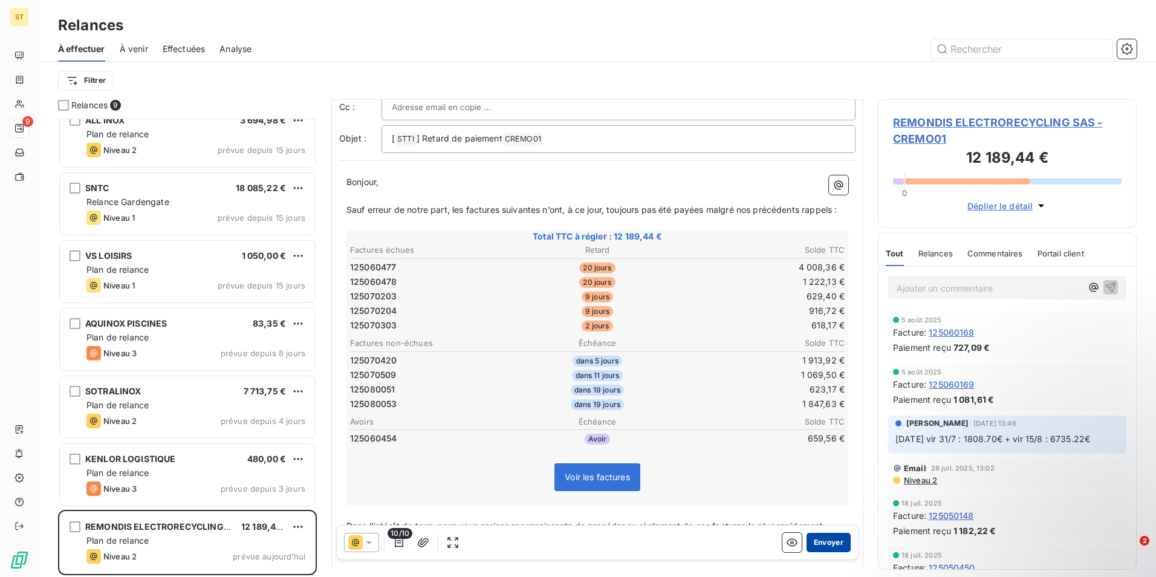
click at [823, 543] on button "Envoyer" at bounding box center [828, 542] width 44 height 19
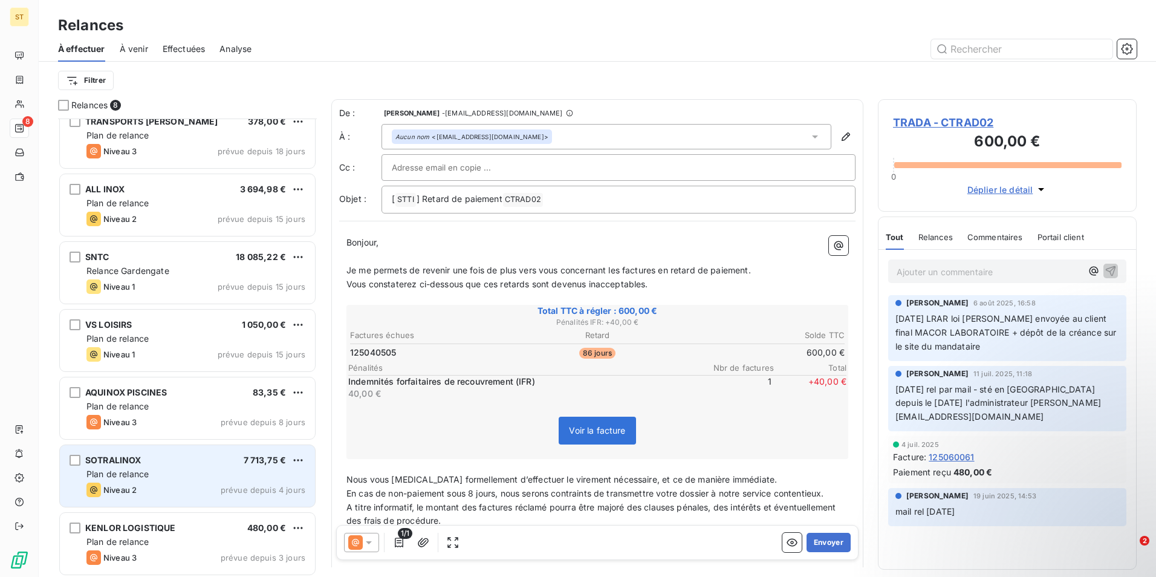
scroll to position [84, 0]
click at [180, 484] on div "Niveau 2 prévue depuis 4 jours" at bounding box center [195, 488] width 219 height 15
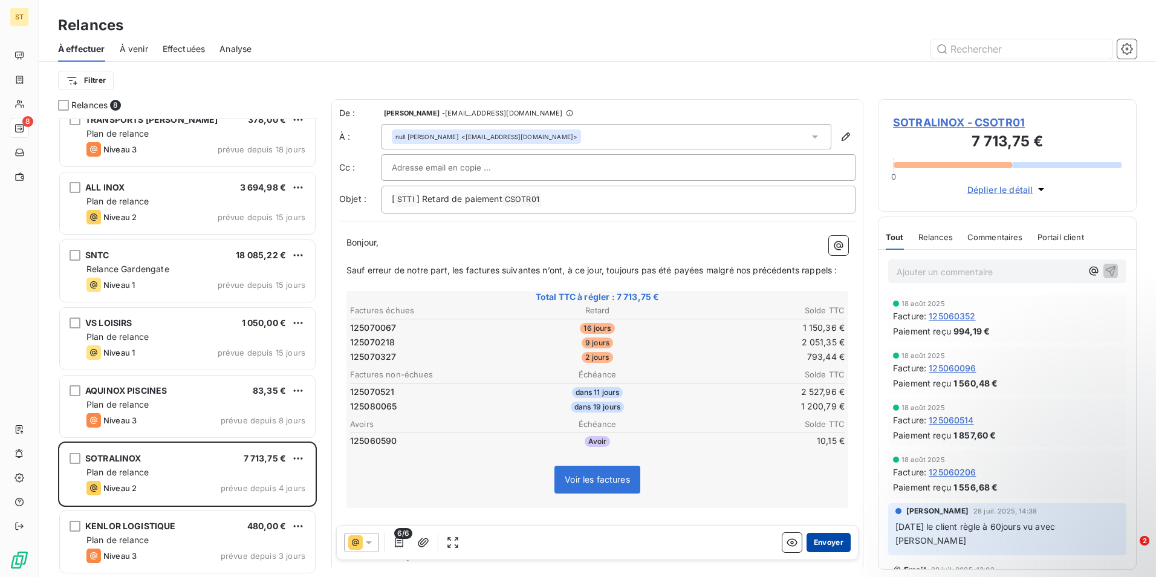
click at [821, 543] on button "Envoyer" at bounding box center [828, 542] width 44 height 19
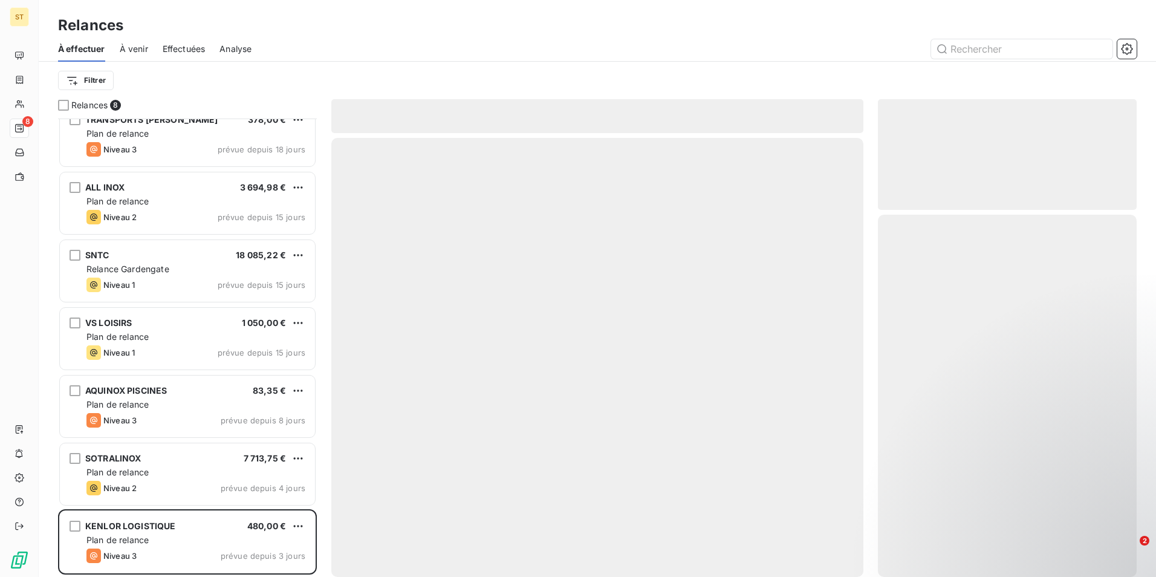
scroll to position [16, 0]
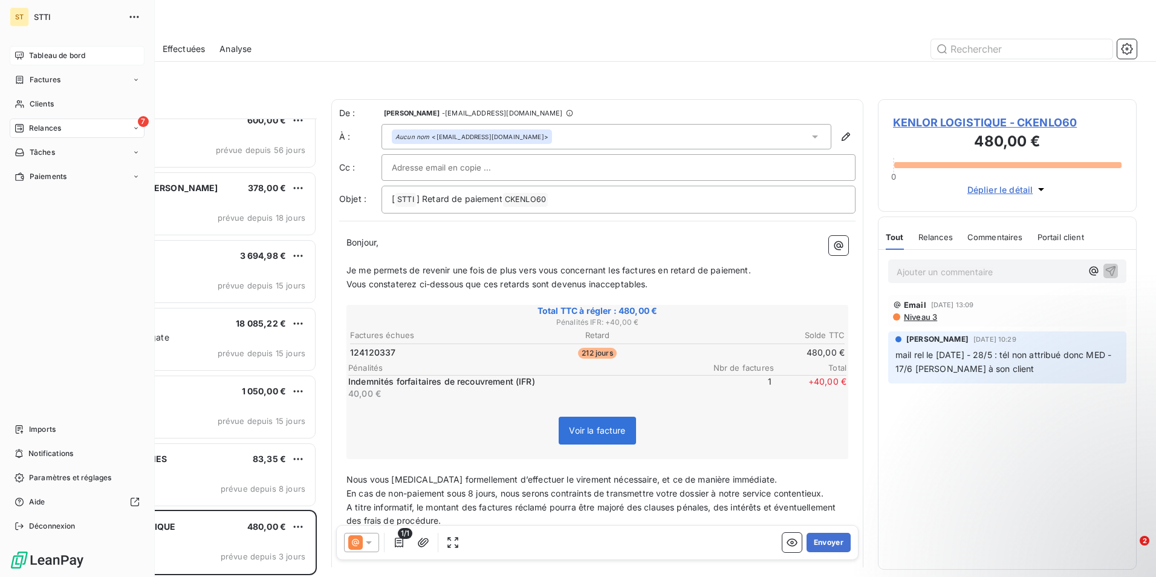
click at [61, 57] on span "Tableau de bord" at bounding box center [57, 55] width 56 height 11
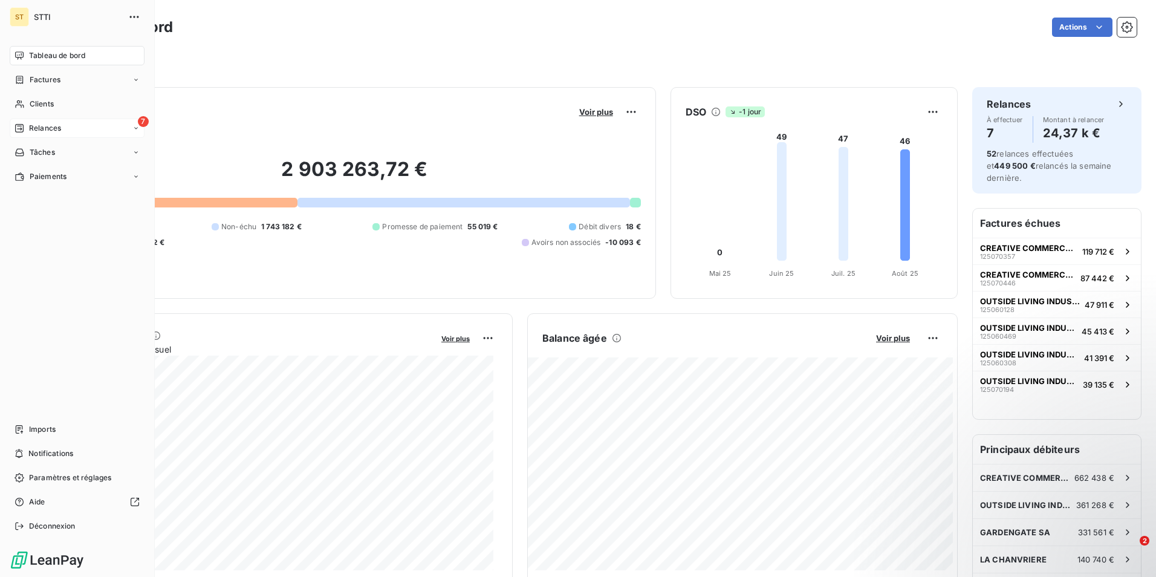
click at [60, 127] on span "Relances" at bounding box center [45, 128] width 32 height 11
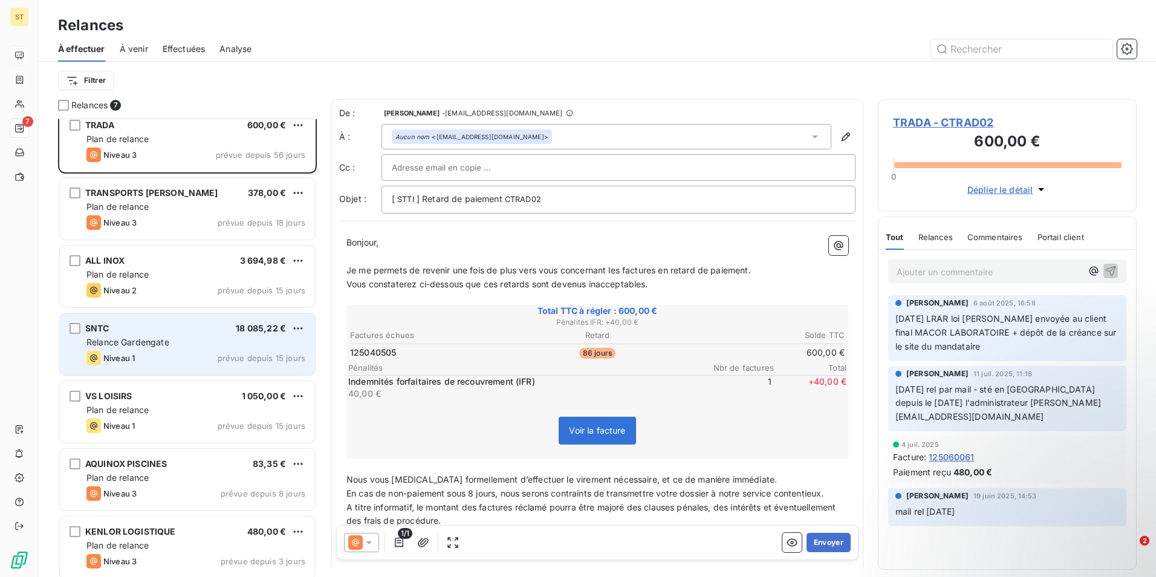
scroll to position [16, 0]
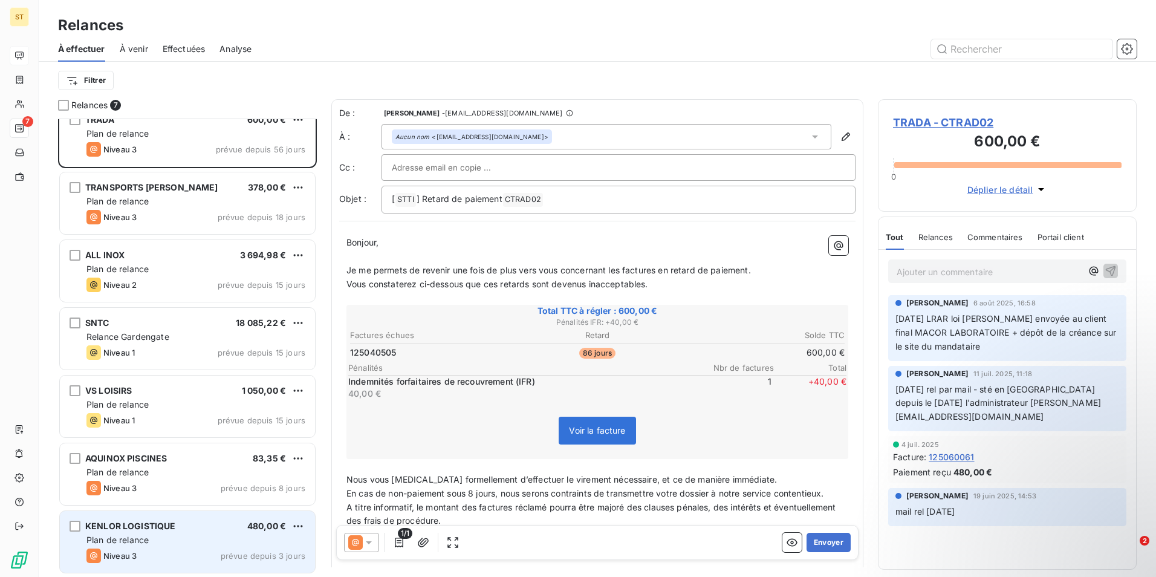
click at [163, 533] on div "KENLOR LOGISTIQUE 480,00 € Plan de relance Niveau 3 prévue depuis 3 jours" at bounding box center [187, 542] width 255 height 62
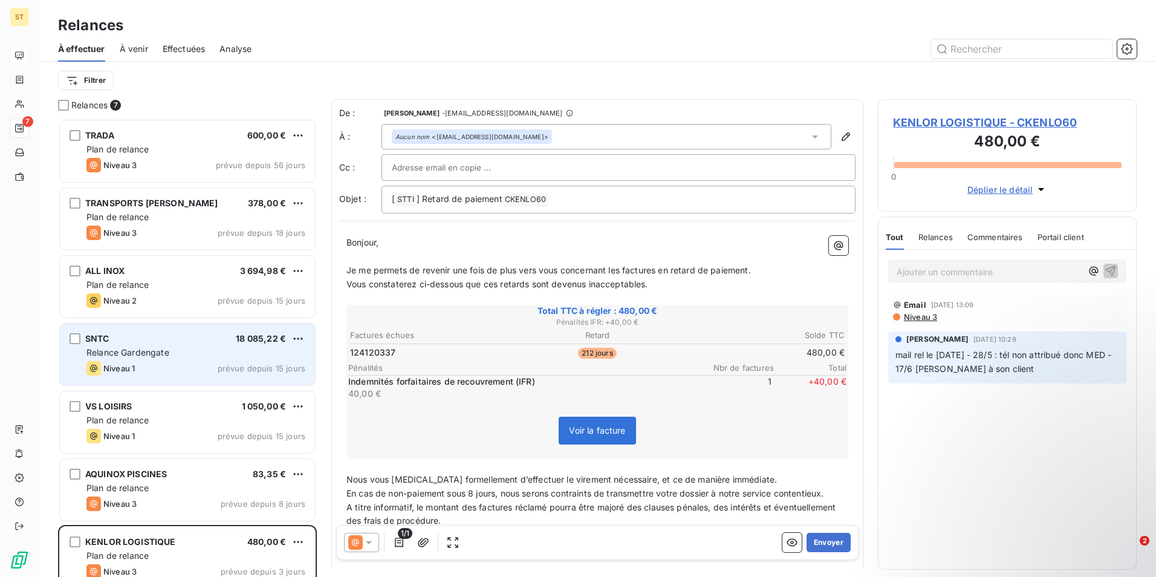
click at [177, 340] on div "SNTC 18 085,22 €" at bounding box center [195, 338] width 219 height 11
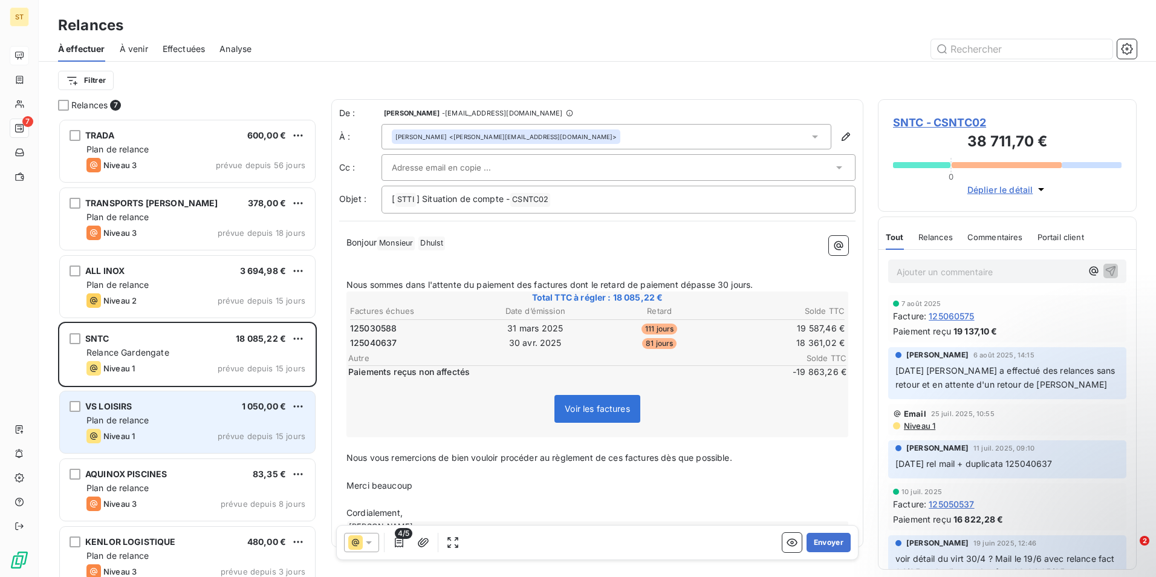
click at [181, 429] on div "Niveau 1 prévue depuis 15 jours" at bounding box center [195, 436] width 219 height 15
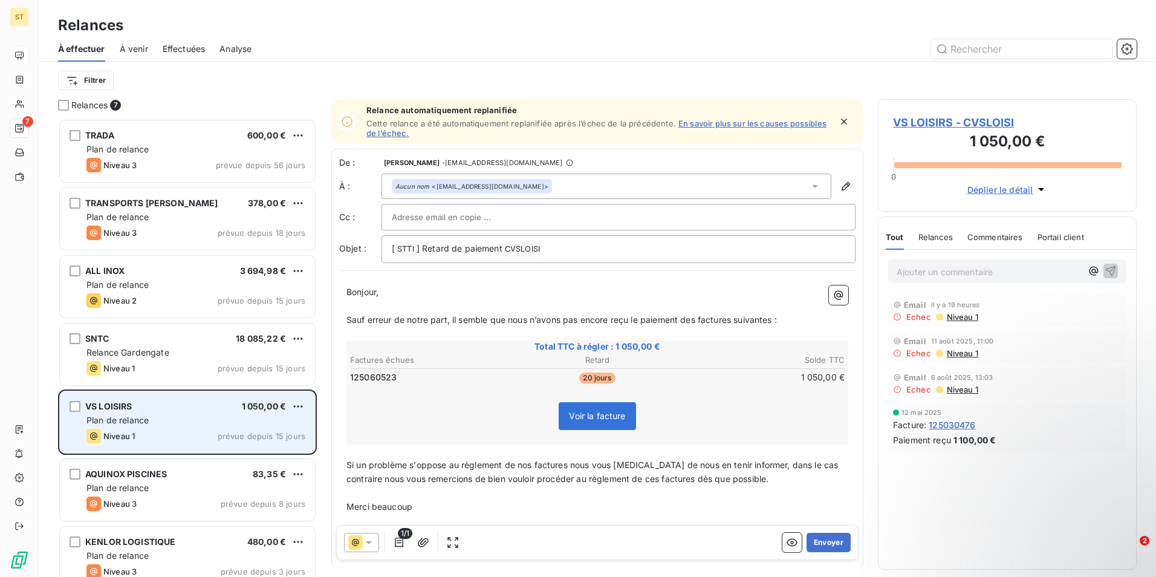
click at [199, 424] on div "Plan de relance" at bounding box center [195, 420] width 219 height 12
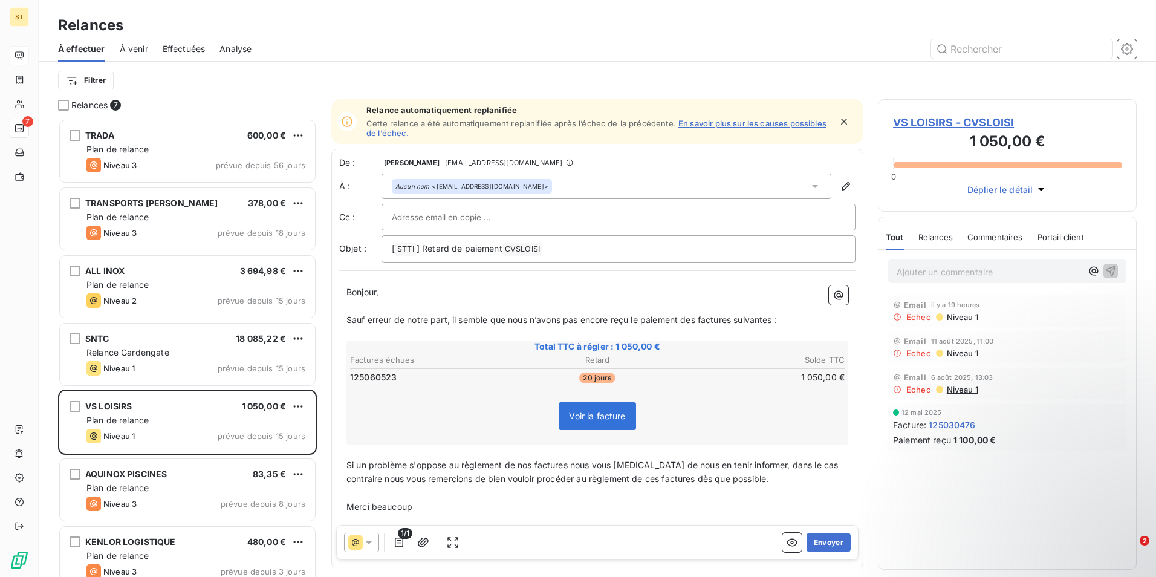
click at [959, 271] on p "Ajouter un commentaire ﻿" at bounding box center [988, 271] width 185 height 15
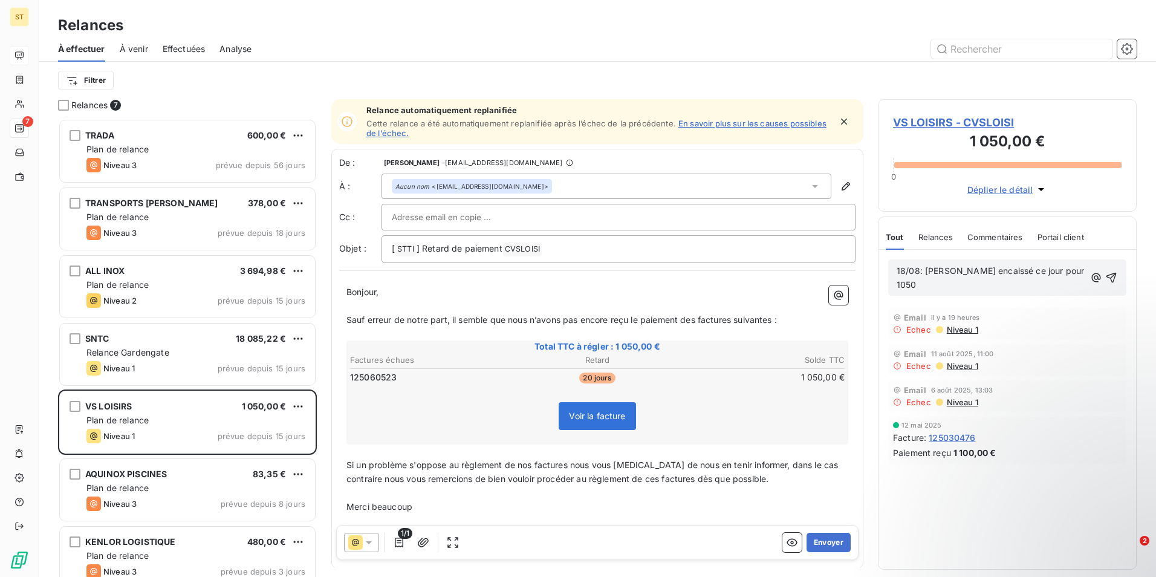
click at [1071, 268] on p "18/08: Chèque encaissé ce jour pour 1050" at bounding box center [990, 278] width 188 height 28
click at [1110, 271] on icon "button" at bounding box center [1112, 277] width 12 height 12
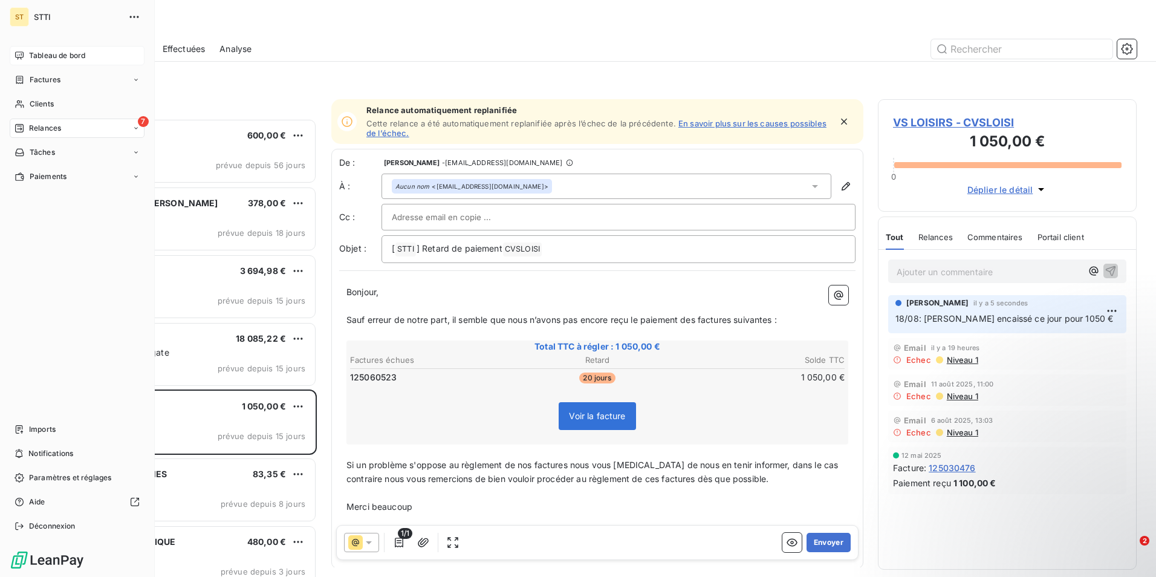
click at [40, 127] on span "Relances" at bounding box center [45, 128] width 32 height 11
click at [56, 51] on span "Tableau de bord" at bounding box center [57, 55] width 56 height 11
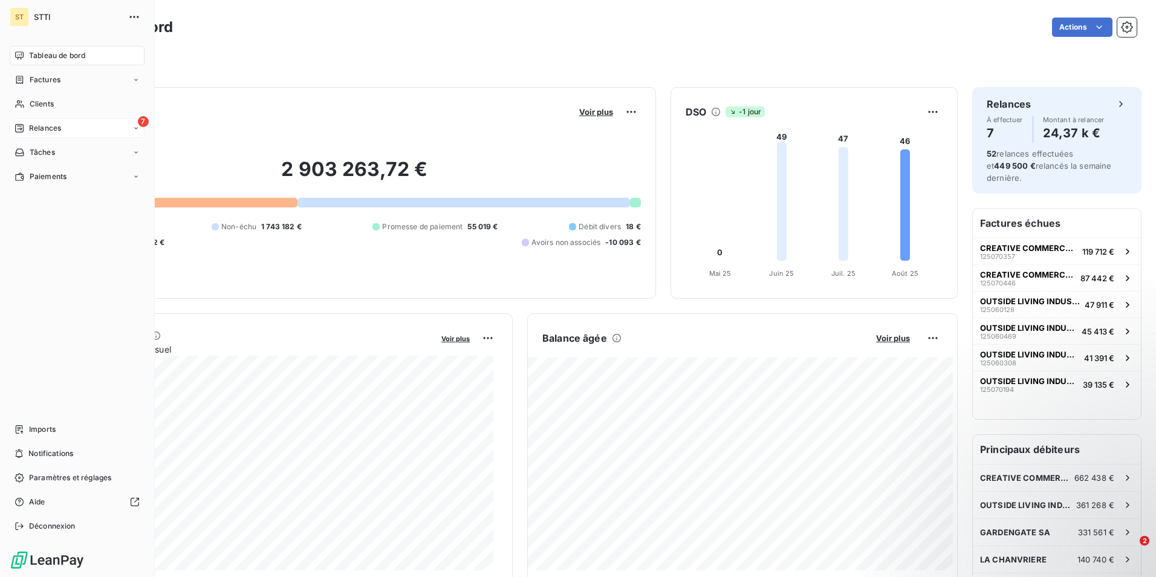
click at [46, 59] on span "Tableau de bord" at bounding box center [57, 55] width 56 height 11
click at [48, 104] on span "Clients" at bounding box center [42, 104] width 24 height 11
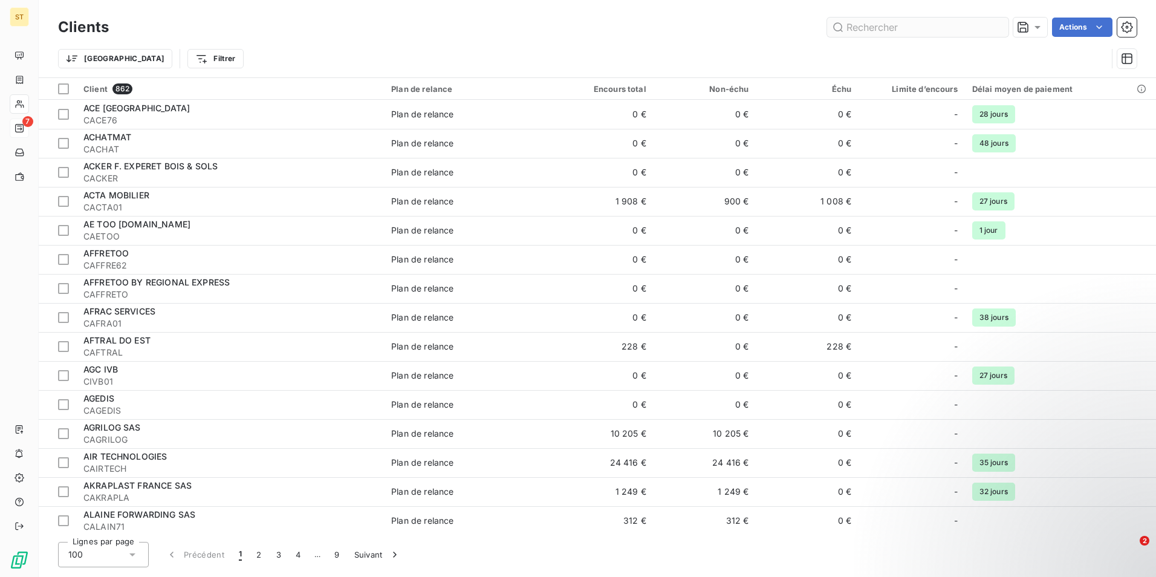
click at [898, 30] on input "text" at bounding box center [917, 27] width 181 height 19
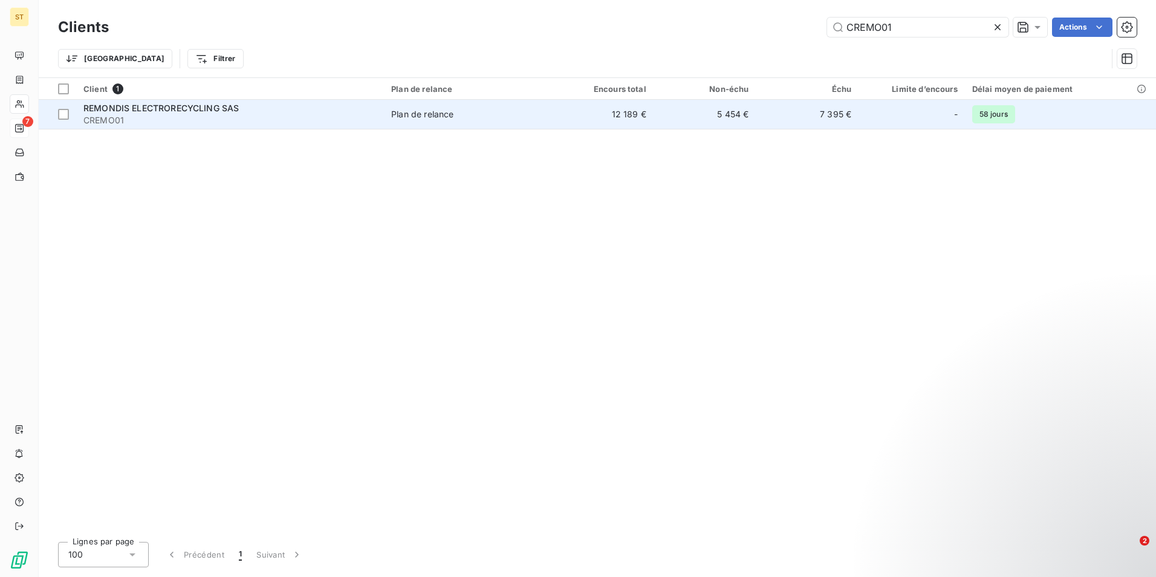
type input "CREMO01"
click at [422, 118] on div "Plan de relance" at bounding box center [422, 114] width 62 height 12
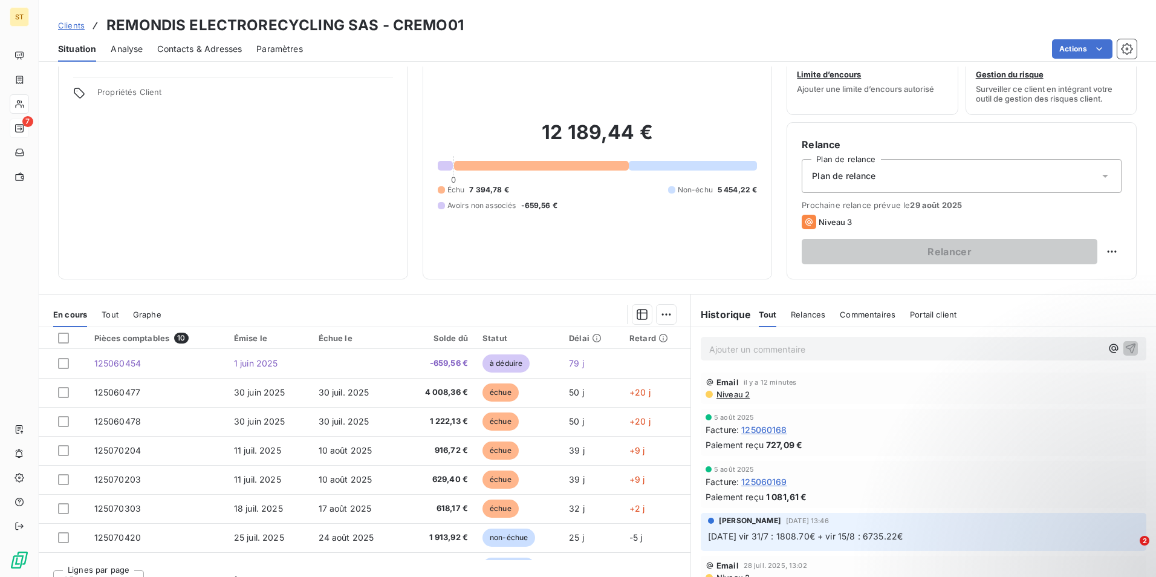
scroll to position [56, 0]
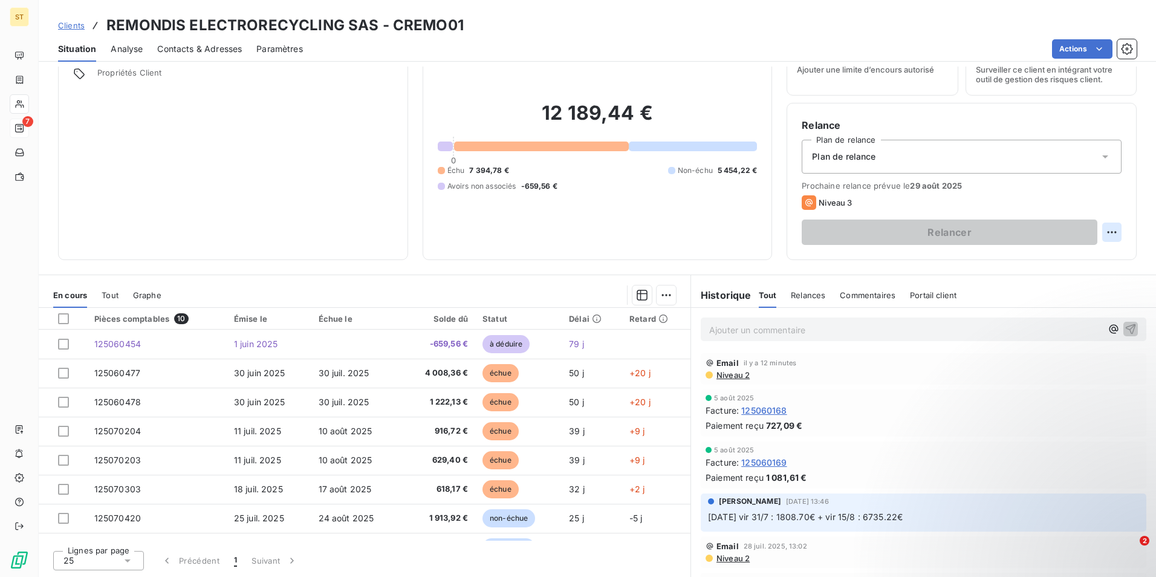
click at [1103, 232] on html "ST 7 Clients REMONDIS ELECTRORECYCLING SAS - CREMO01 Situation Analyse Contacts…" at bounding box center [578, 288] width 1156 height 577
click at [1052, 255] on div "Replanifier cette action" at bounding box center [1053, 258] width 108 height 19
select select "7"
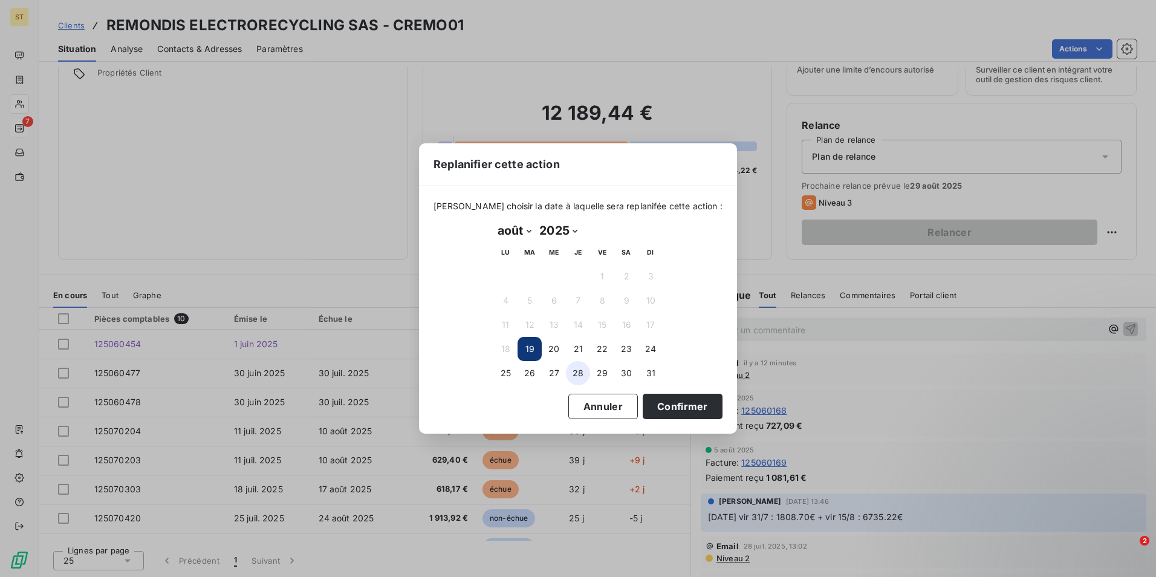
click at [580, 373] on button "28" at bounding box center [578, 373] width 24 height 24
click at [663, 408] on button "Confirmer" at bounding box center [683, 406] width 80 height 25
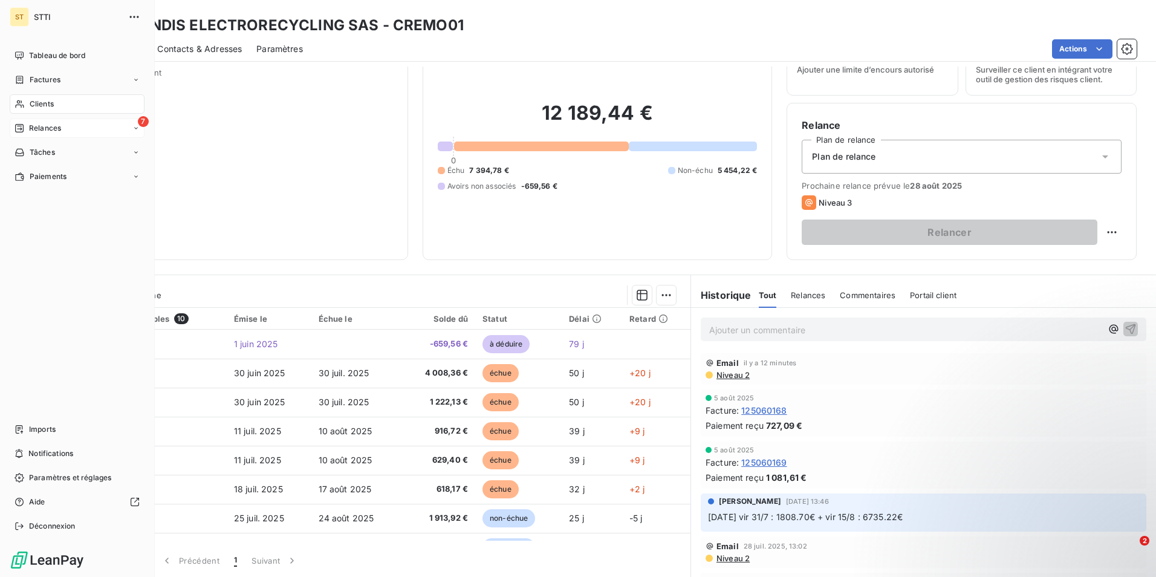
click at [50, 126] on span "Relances" at bounding box center [45, 128] width 32 height 11
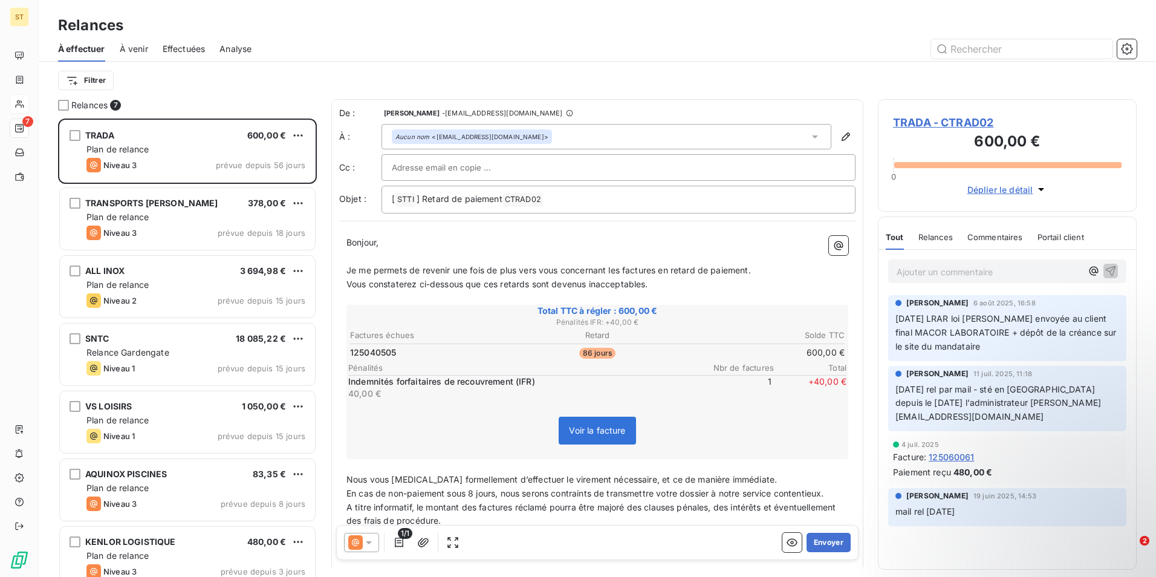
click at [479, 15] on div "Relances" at bounding box center [597, 26] width 1117 height 22
